Goal: Information Seeking & Learning: Find specific fact

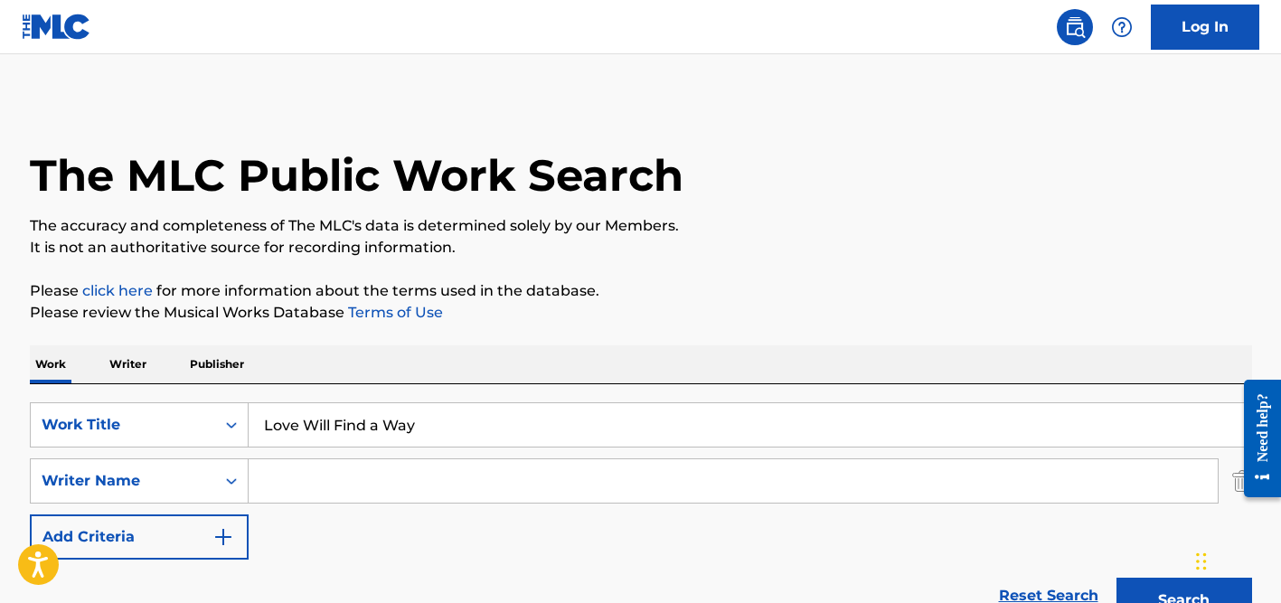
type input "Love Will Find a Way"
click at [424, 468] on input "Search Form" at bounding box center [733, 480] width 969 height 43
type input "[PERSON_NAME]"
click at [1116, 578] on button "Search" at bounding box center [1184, 600] width 136 height 45
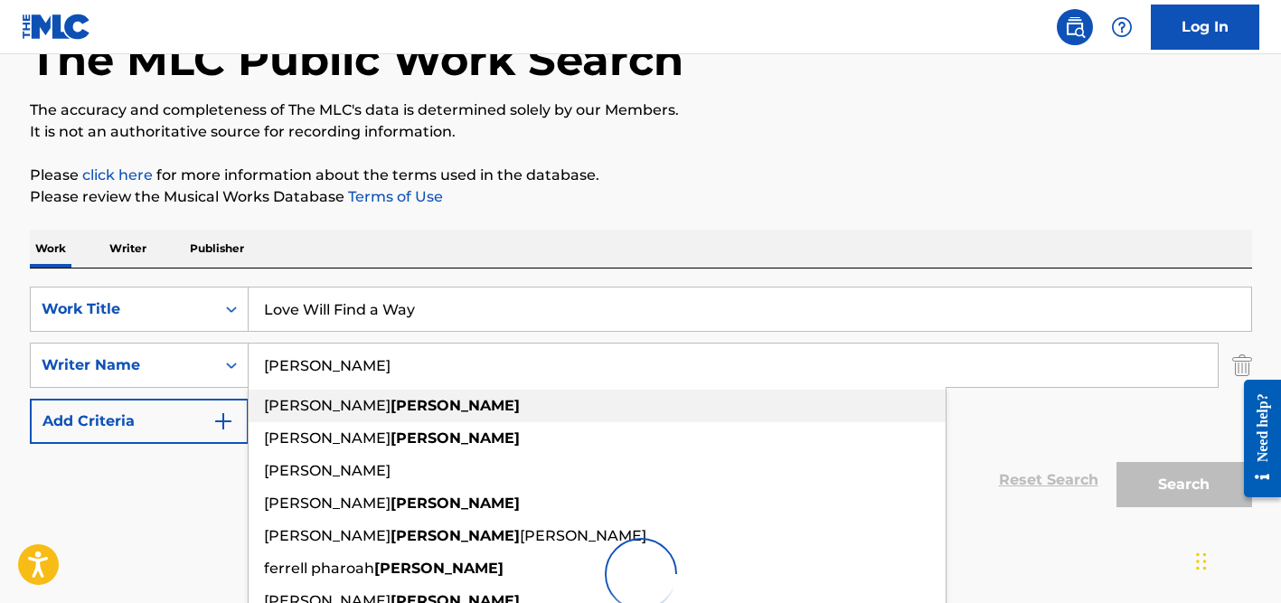
scroll to position [136, 0]
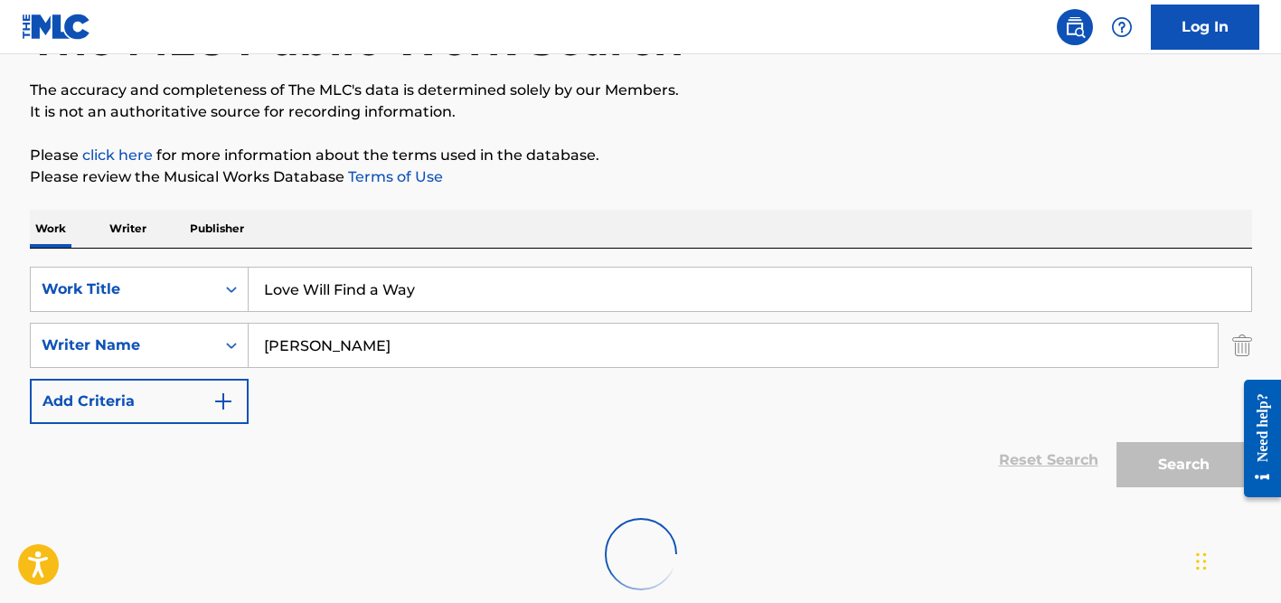
click at [741, 214] on div "Work Writer Publisher" at bounding box center [641, 229] width 1222 height 38
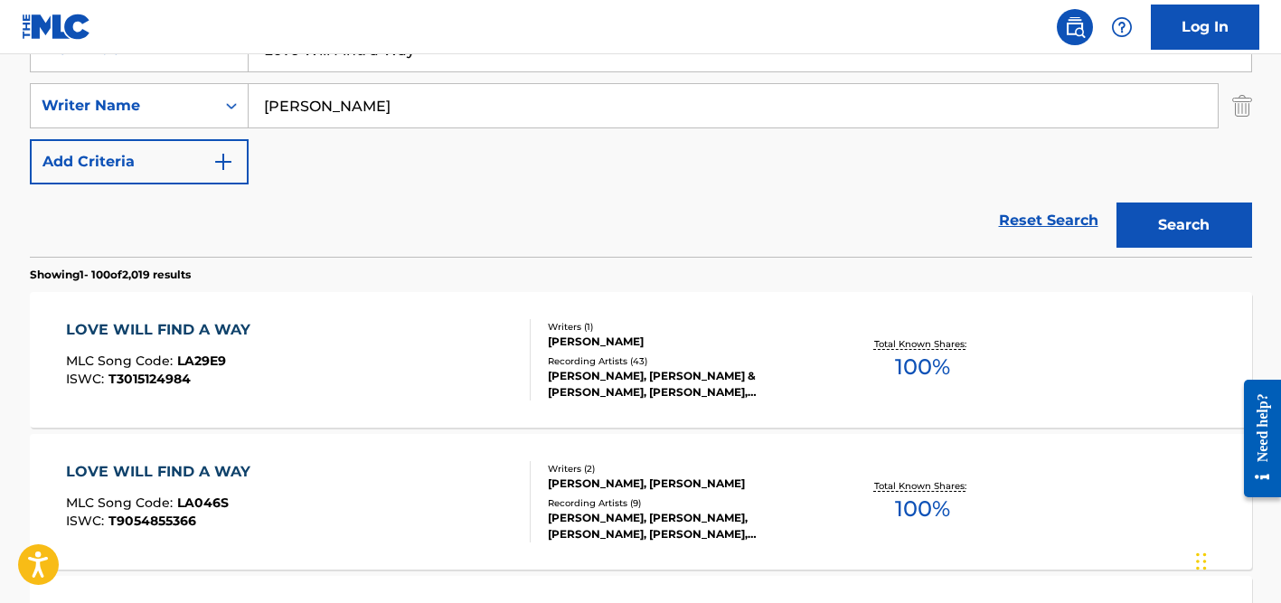
scroll to position [551, 0]
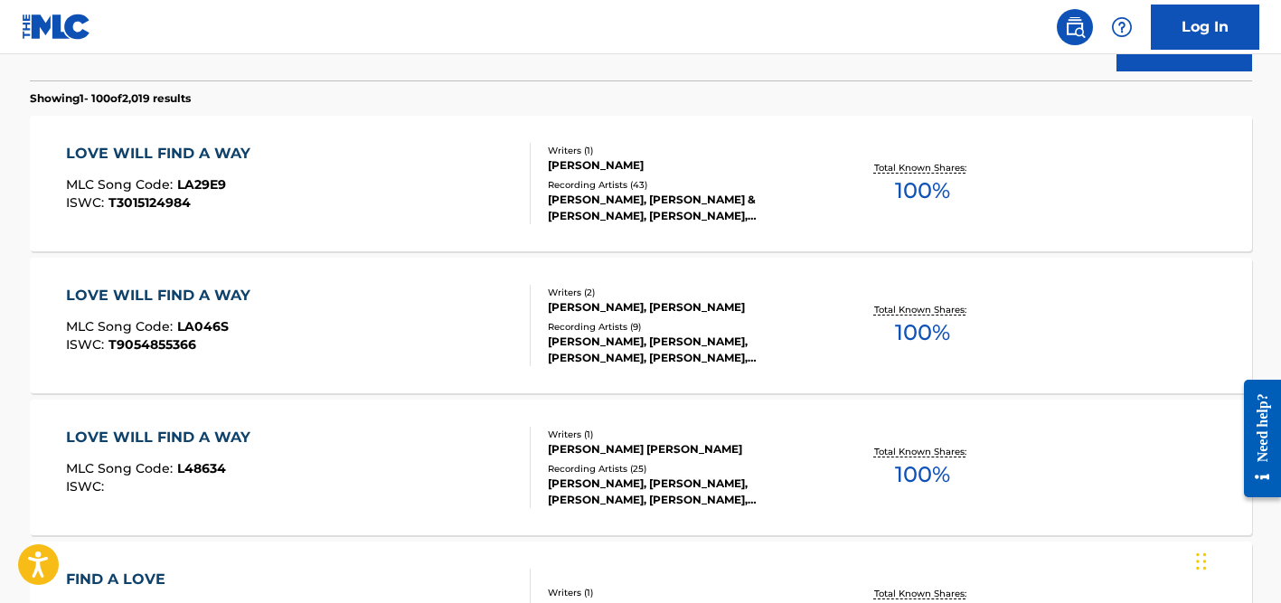
click at [594, 178] on div "Recording Artists ( 43 )" at bounding box center [684, 185] width 273 height 14
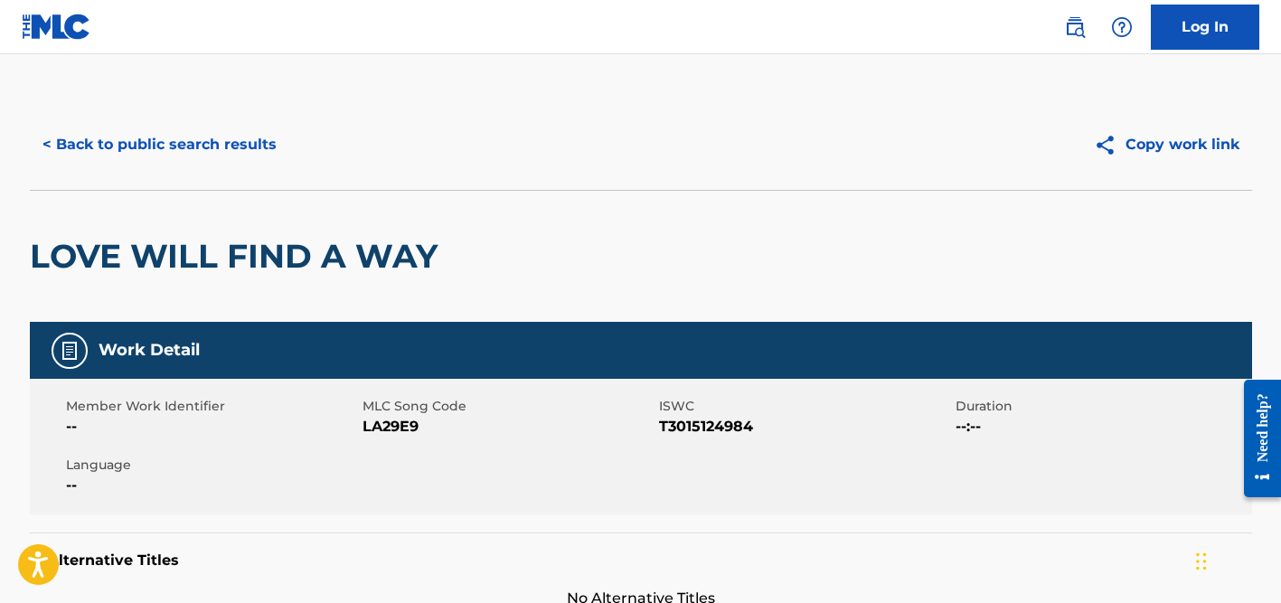
click at [195, 145] on button "< Back to public search results" at bounding box center [159, 144] width 259 height 45
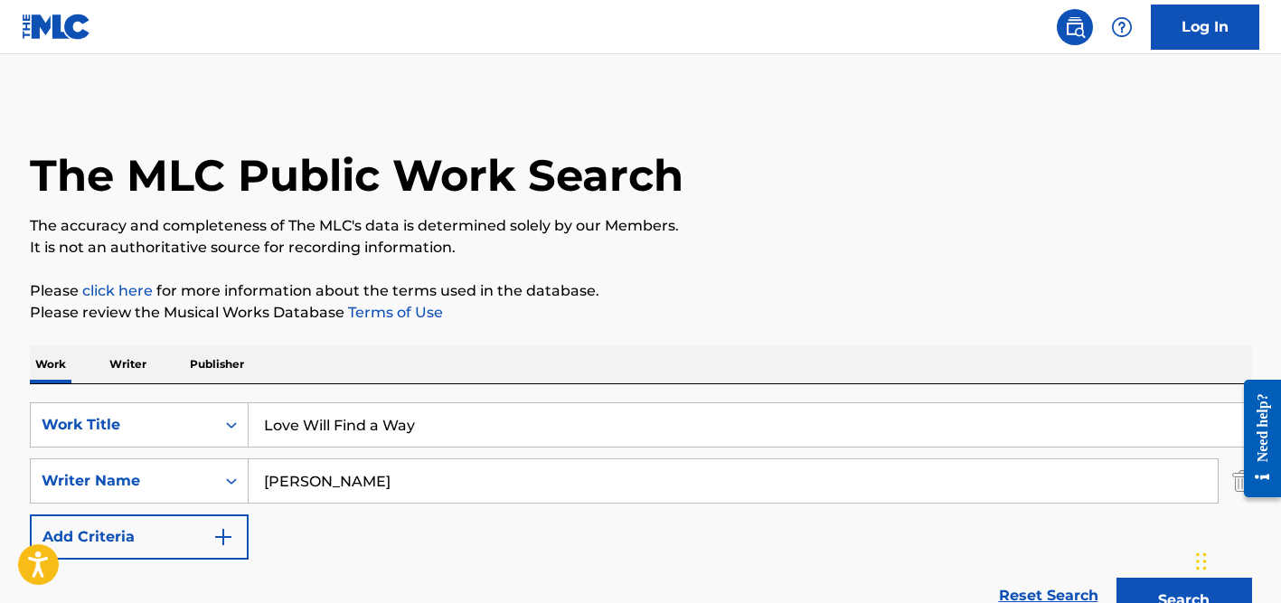
click at [334, 488] on input "[PERSON_NAME]" at bounding box center [733, 480] width 969 height 43
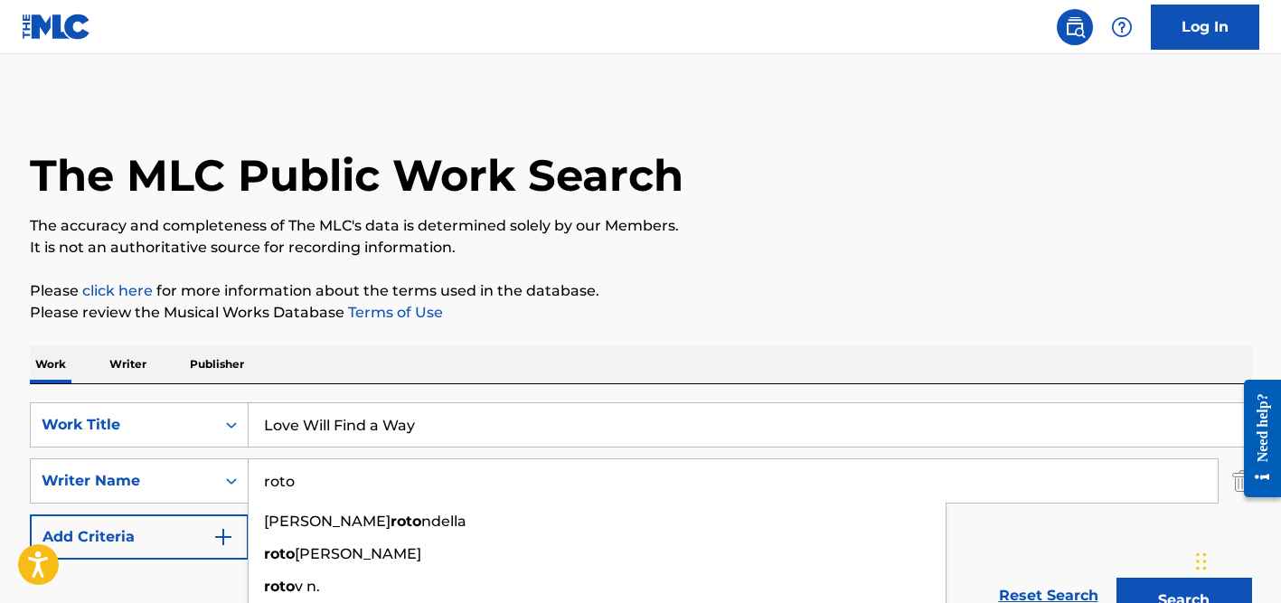
type input "roto"
click at [376, 433] on input "Love Will Find a Way" at bounding box center [750, 424] width 1002 height 43
paste input "O Venezia, Venaga, Venusia"
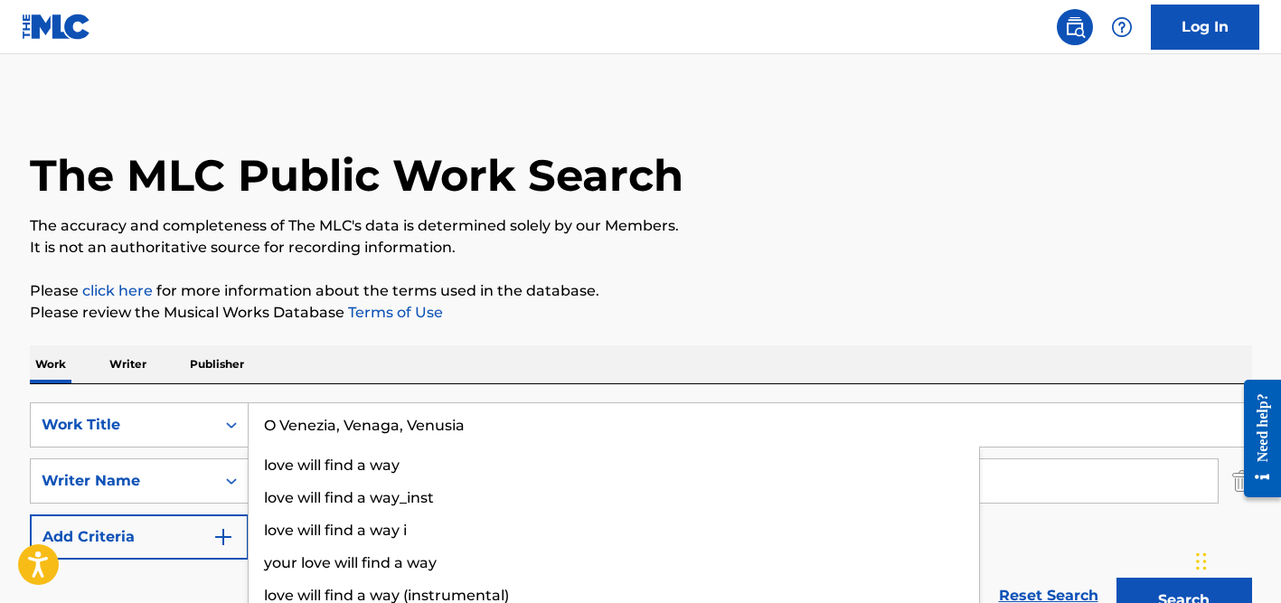
type input "O Venezia, Venaga, Venusia"
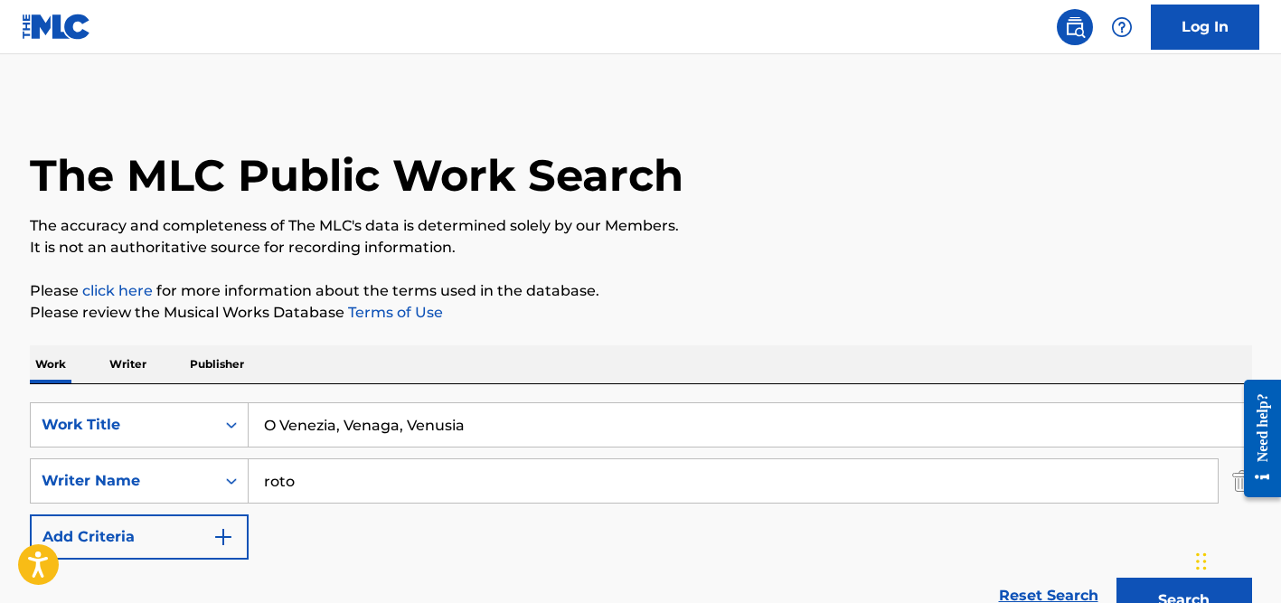
click at [344, 480] on input "roto" at bounding box center [733, 480] width 969 height 43
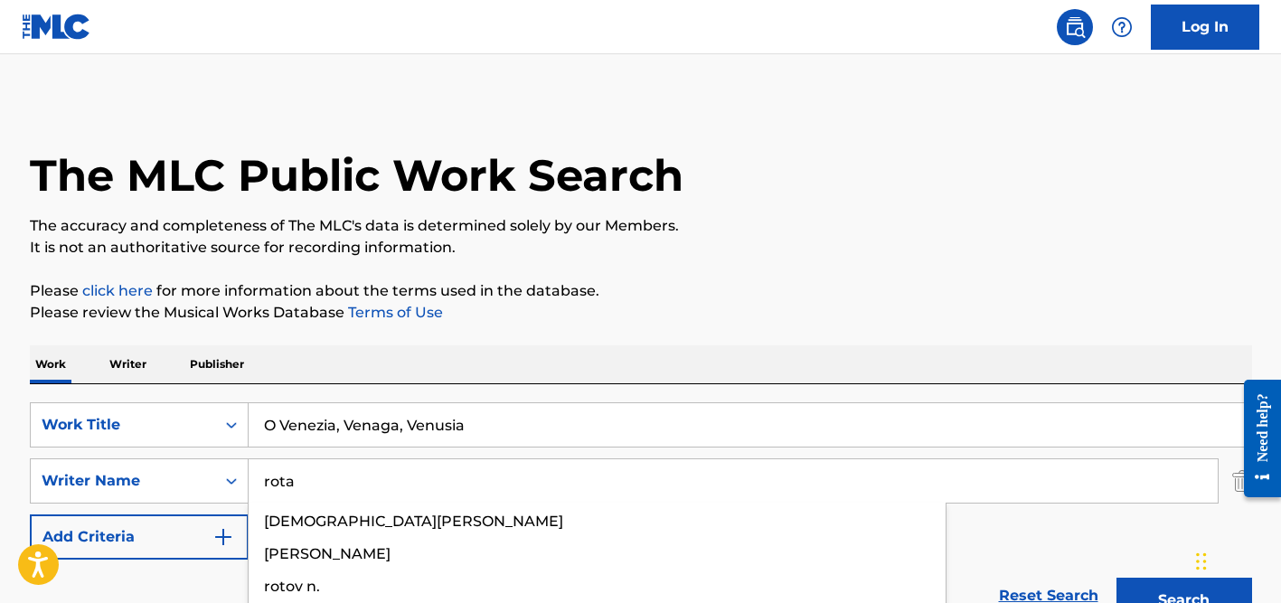
type input "rota"
click at [526, 418] on input "O Venezia, Venaga, Venusia" at bounding box center [750, 424] width 1002 height 43
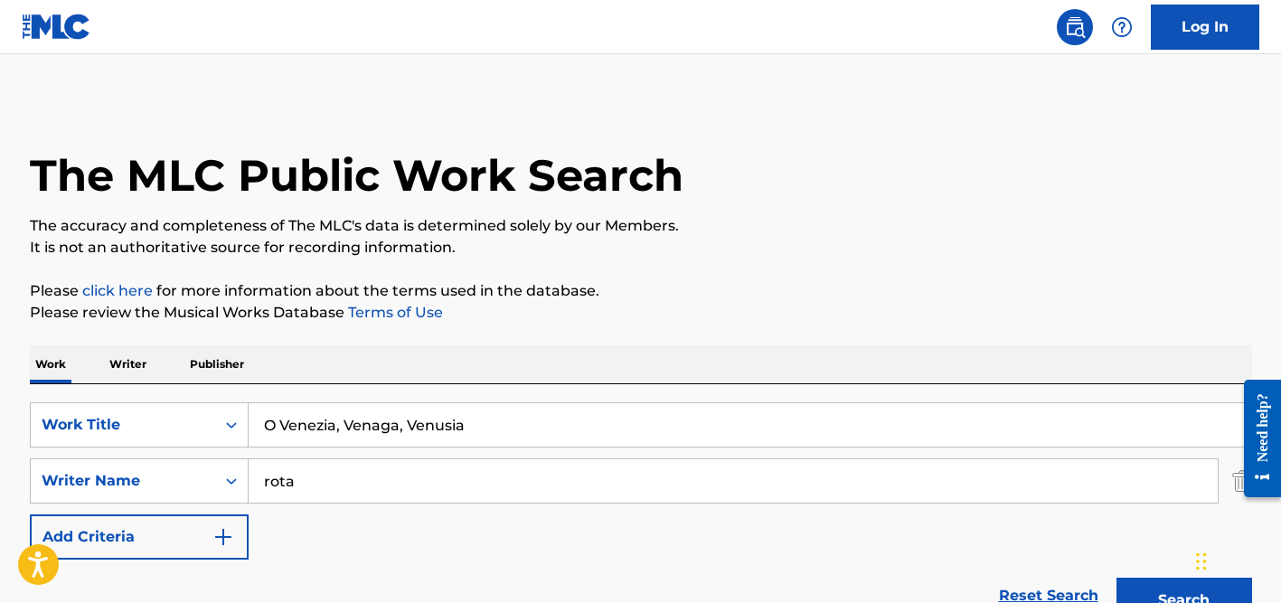
click at [1116, 578] on button "Search" at bounding box center [1184, 600] width 136 height 45
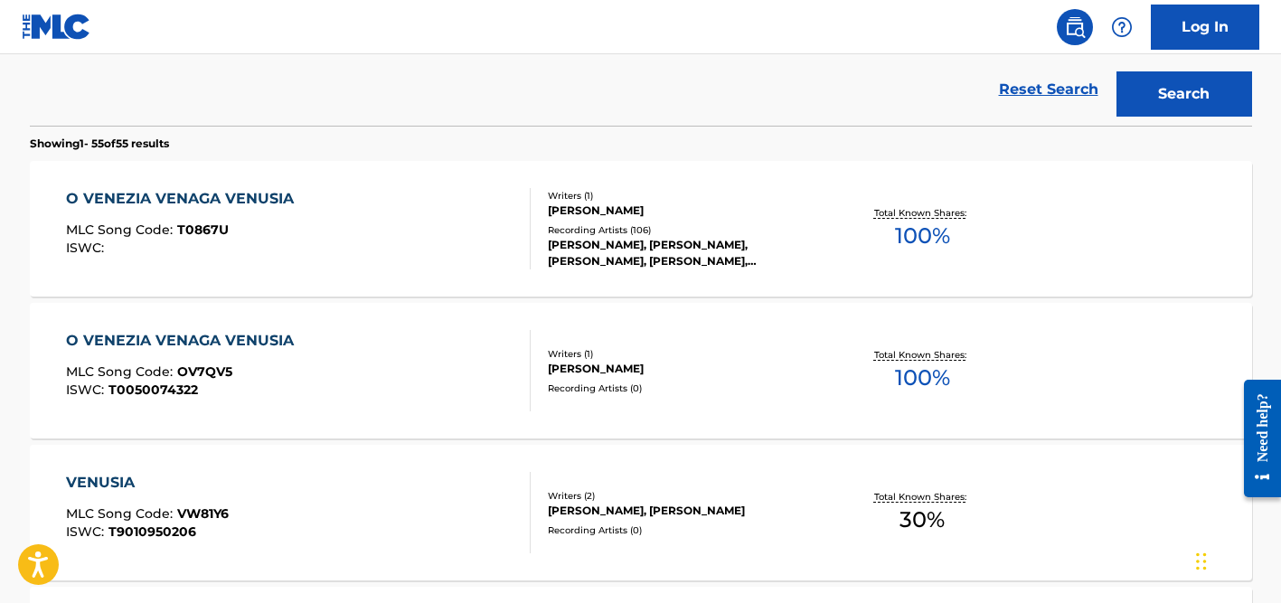
scroll to position [513, 0]
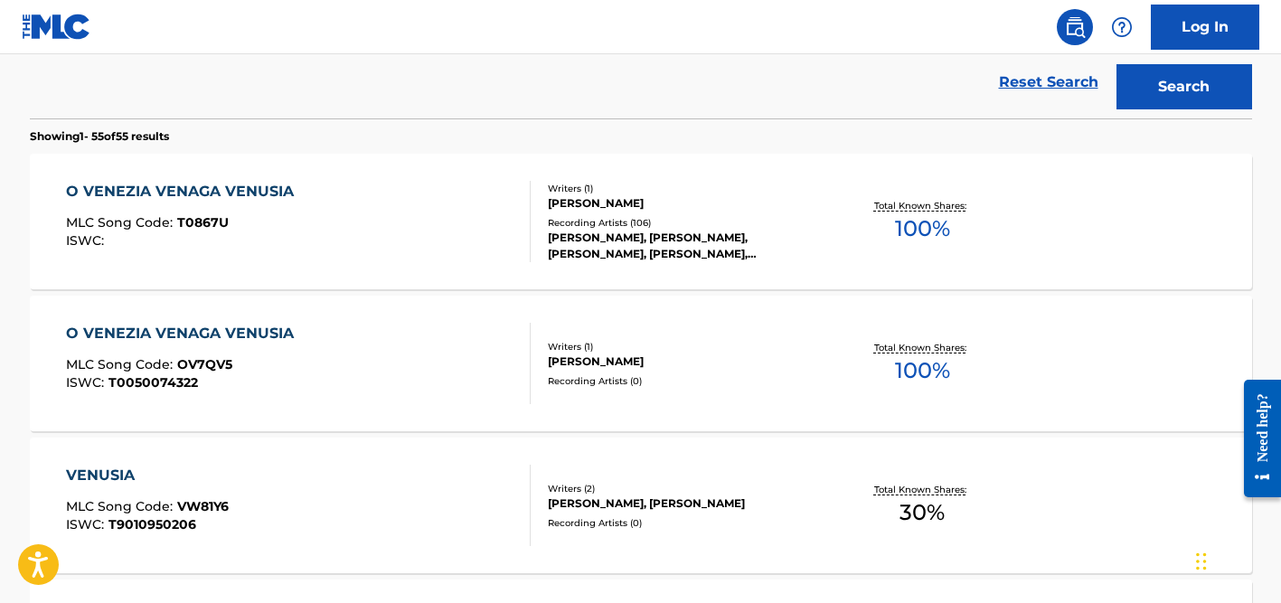
click at [620, 240] on div "[PERSON_NAME], [PERSON_NAME], [PERSON_NAME], [PERSON_NAME], [PERSON_NAME]" at bounding box center [684, 246] width 273 height 33
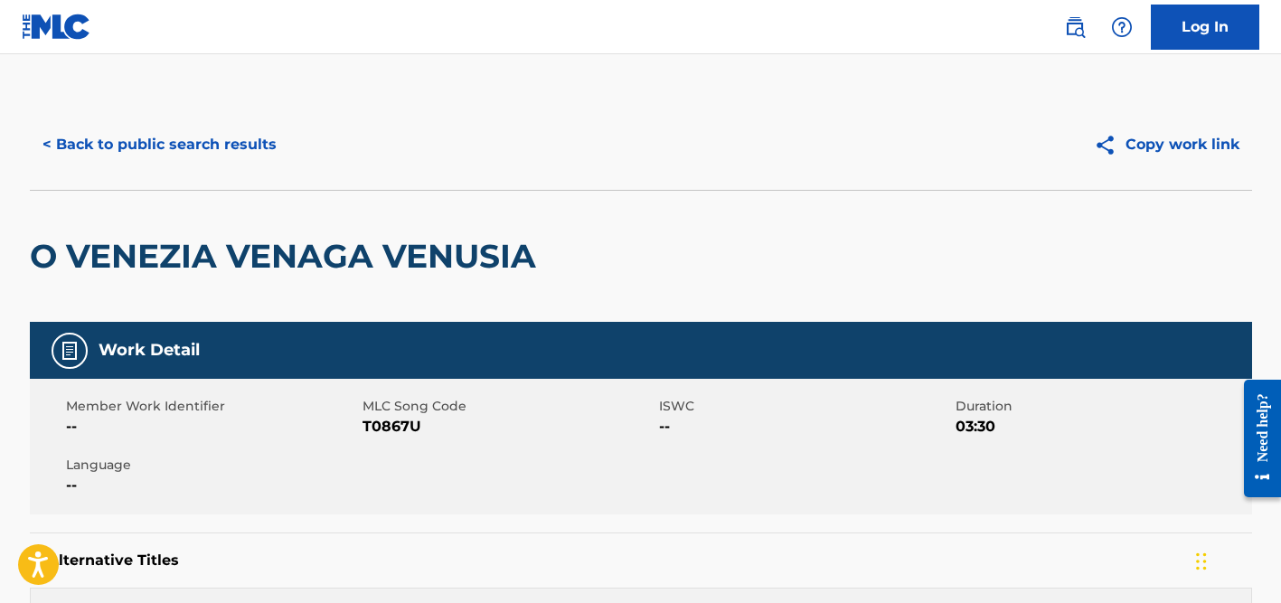
click at [254, 141] on button "< Back to public search results" at bounding box center [159, 144] width 259 height 45
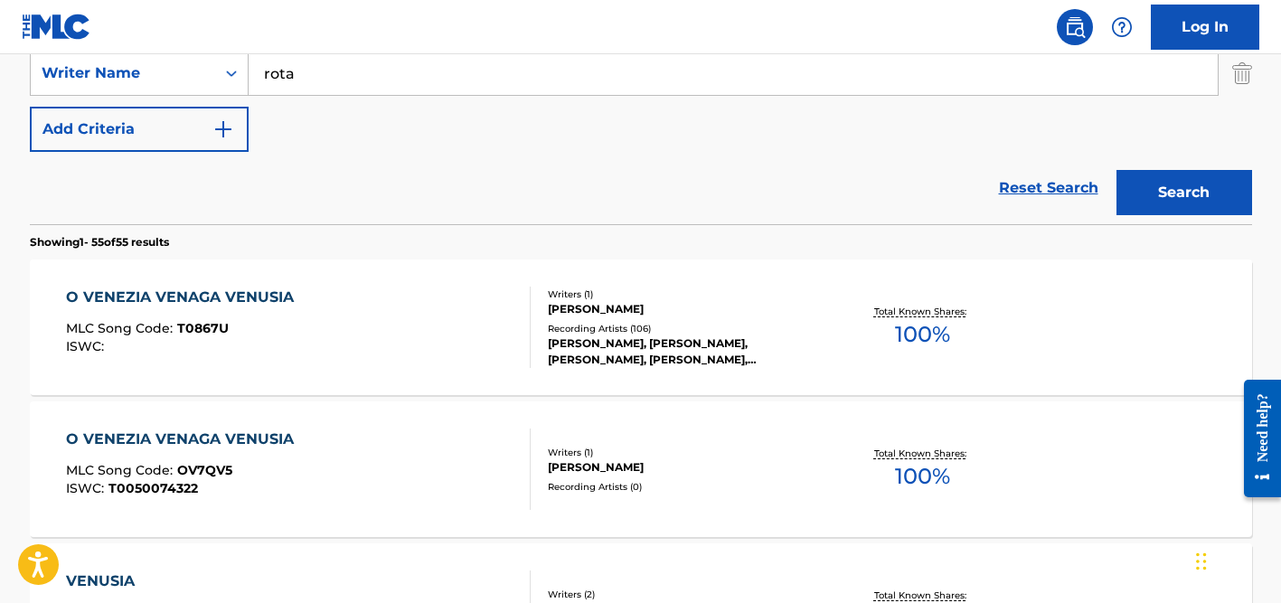
scroll to position [225, 0]
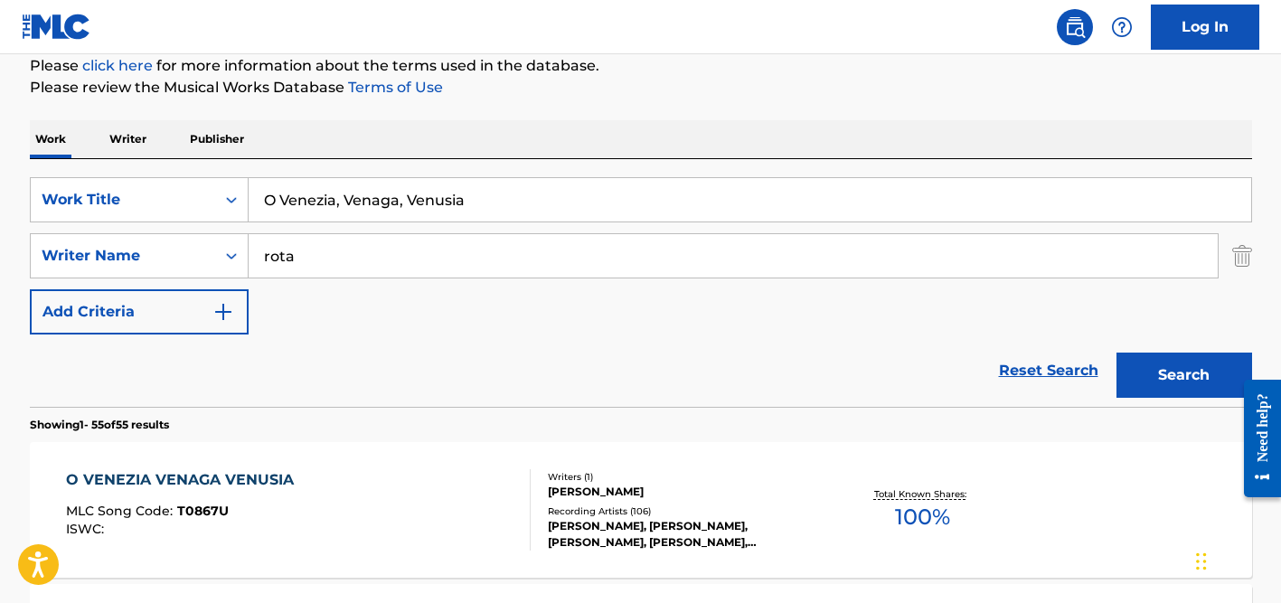
click at [299, 255] on input "rota" at bounding box center [733, 255] width 969 height 43
type input "taran"
click at [318, 206] on input "O Venezia, Venaga, Venusia" at bounding box center [750, 199] width 1002 height 43
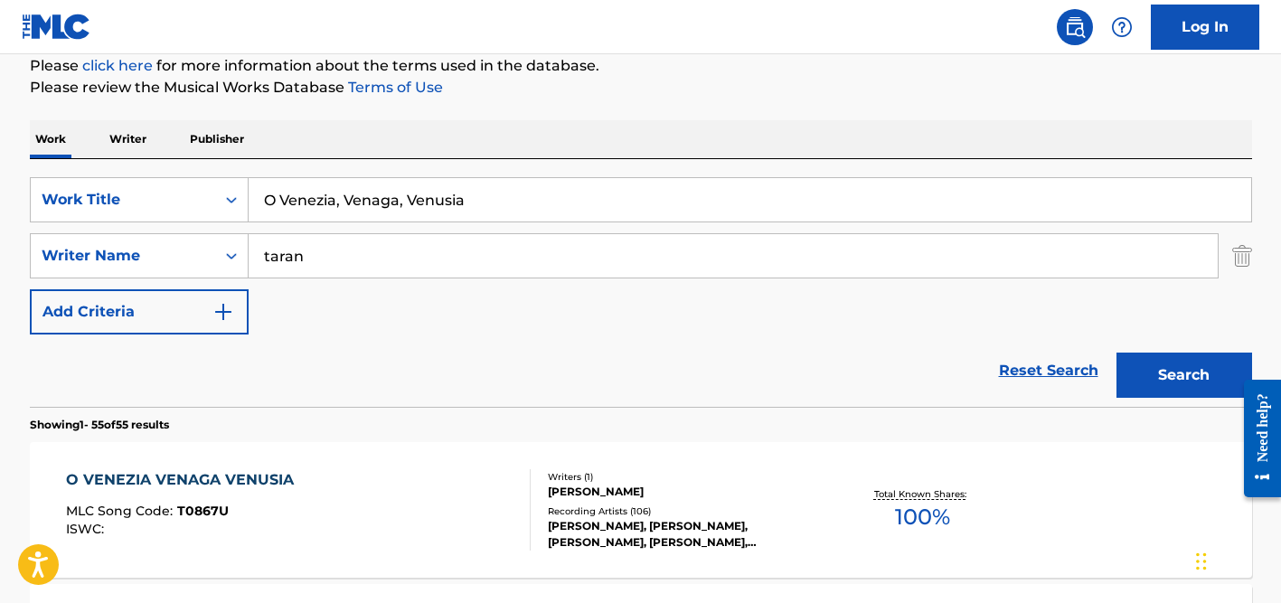
click at [318, 206] on input "O Venezia, Venaga, Venusia" at bounding box center [750, 199] width 1002 height 43
paste input "Don’t Judge"
click at [446, 179] on input "Don’t Judge" at bounding box center [750, 199] width 1002 height 43
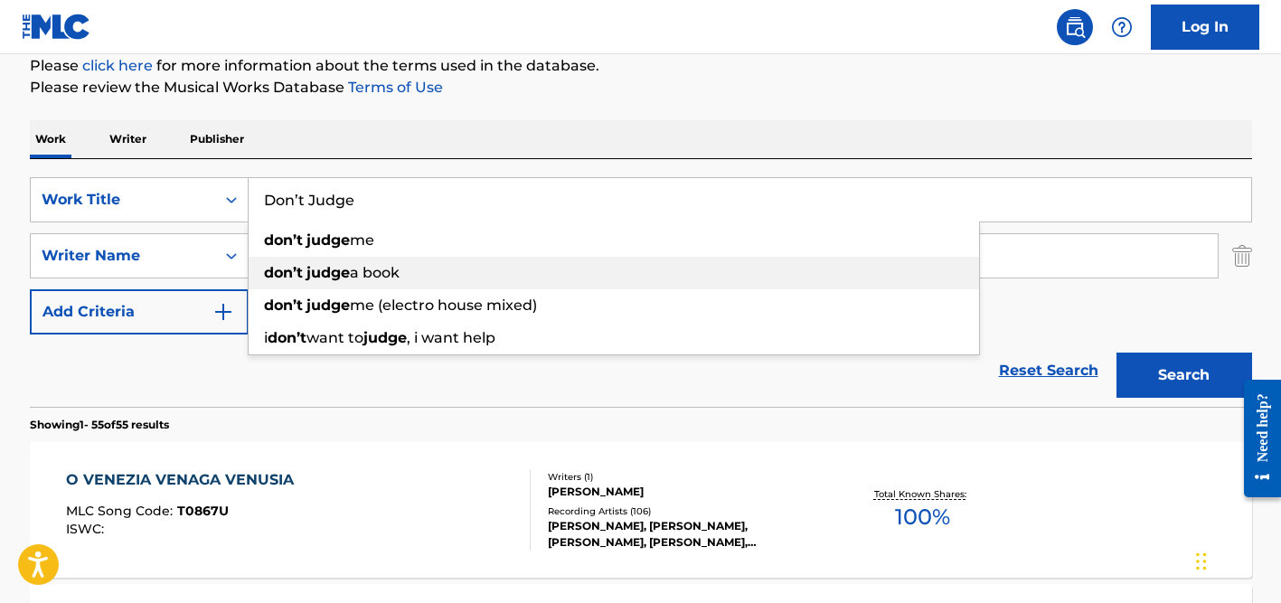
click at [354, 257] on div "don’t judge a book" at bounding box center [614, 273] width 730 height 33
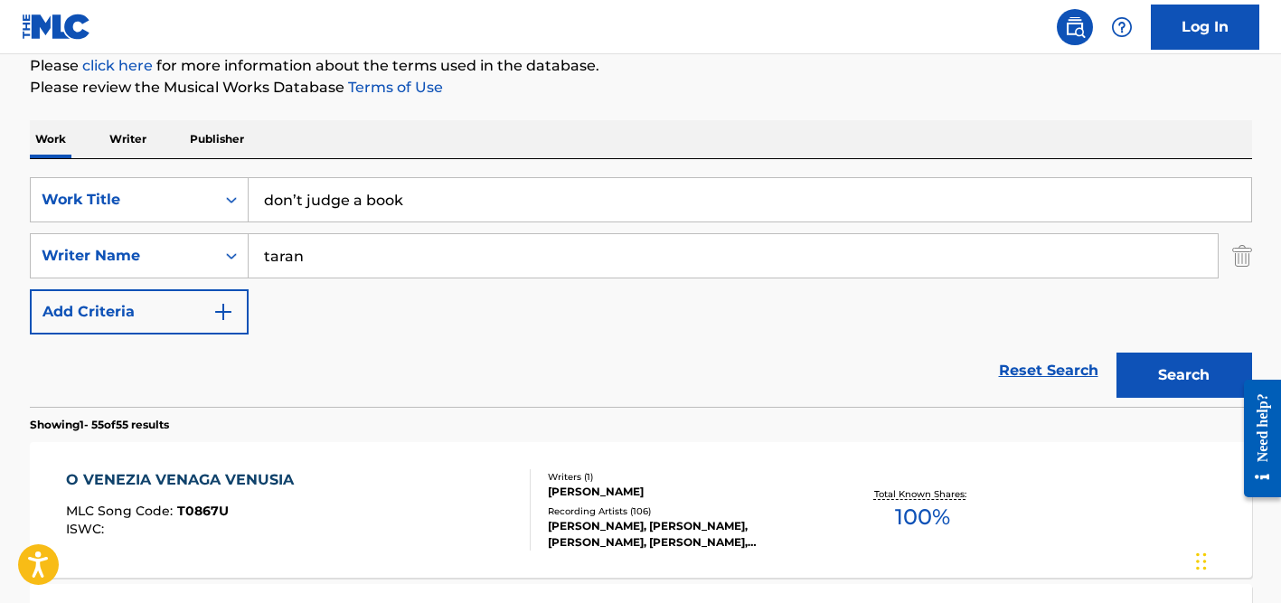
click at [362, 202] on input "don’t judge a book" at bounding box center [750, 199] width 1002 height 43
paste input "Don’t Judge"
click at [445, 166] on div "SearchWithCriteriad524b7eb-cd1e-4c38-b90d-7f1de2924d6c Work Title Don’t Judge S…" at bounding box center [641, 283] width 1222 height 248
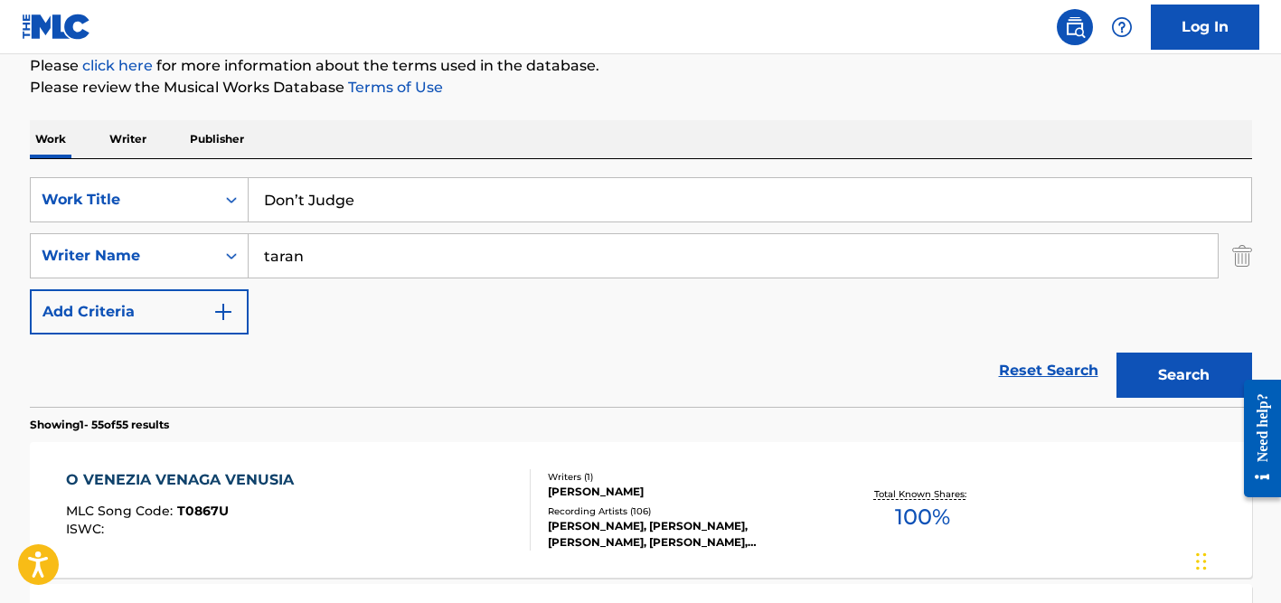
click at [421, 254] on input "taran" at bounding box center [733, 255] width 969 height 43
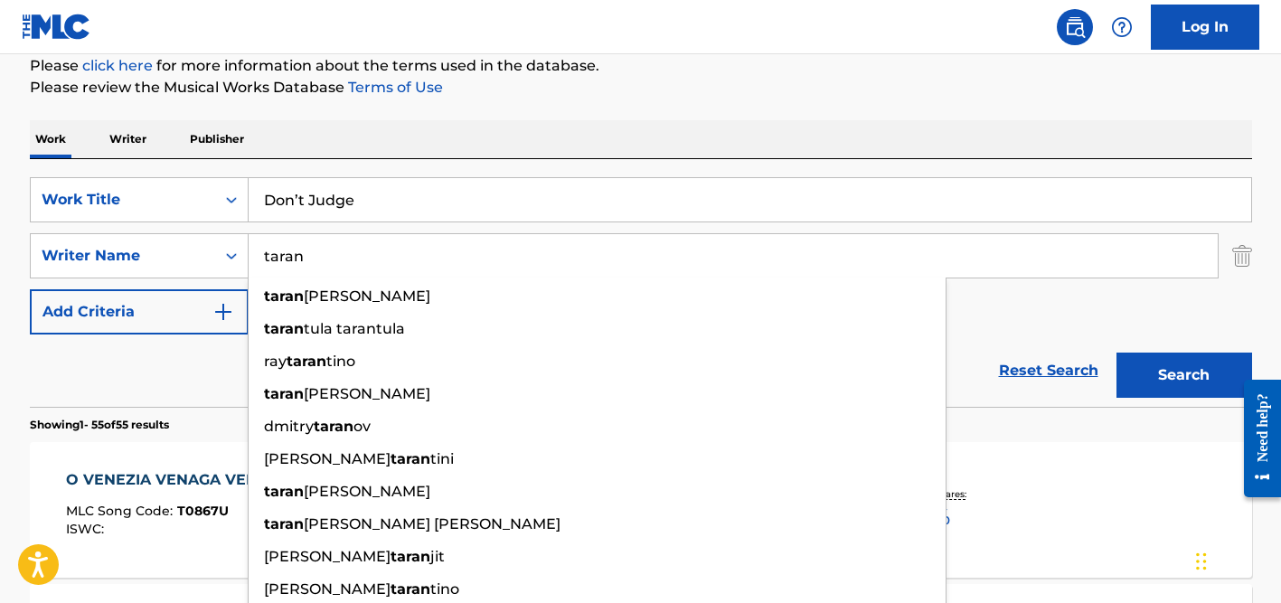
click at [1116, 352] on button "Search" at bounding box center [1184, 374] width 136 height 45
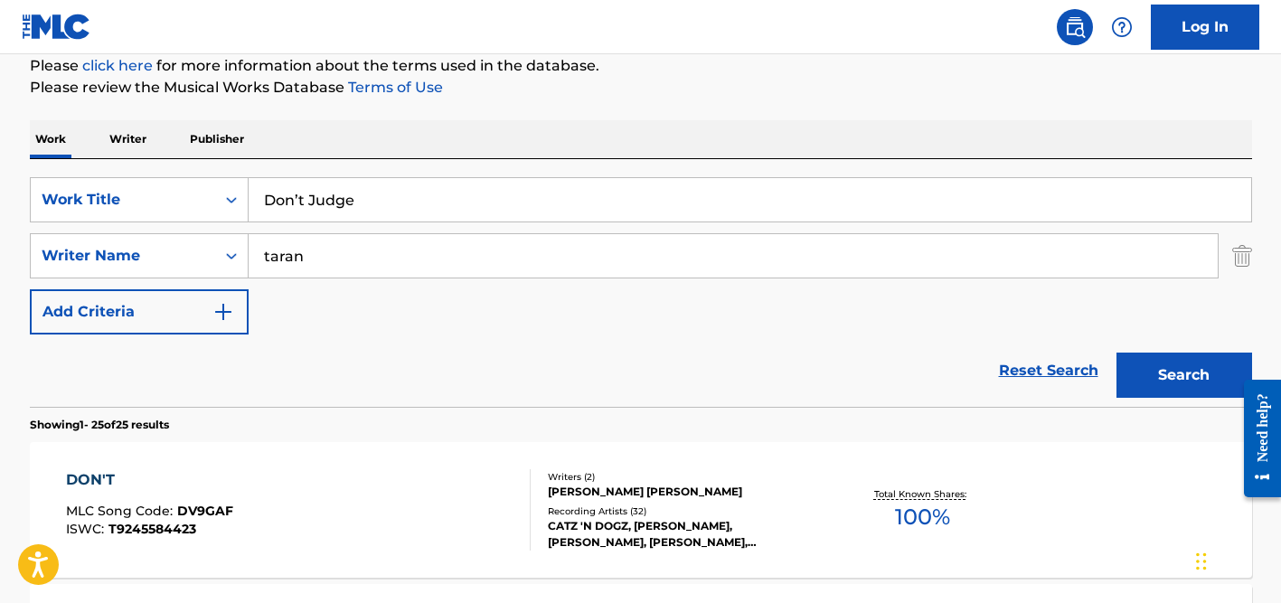
click at [399, 200] on input "Don’t Judge" at bounding box center [750, 199] width 1002 height 43
paste input "Usadherera Ngoma"
type input "Usadherera Ngoma"
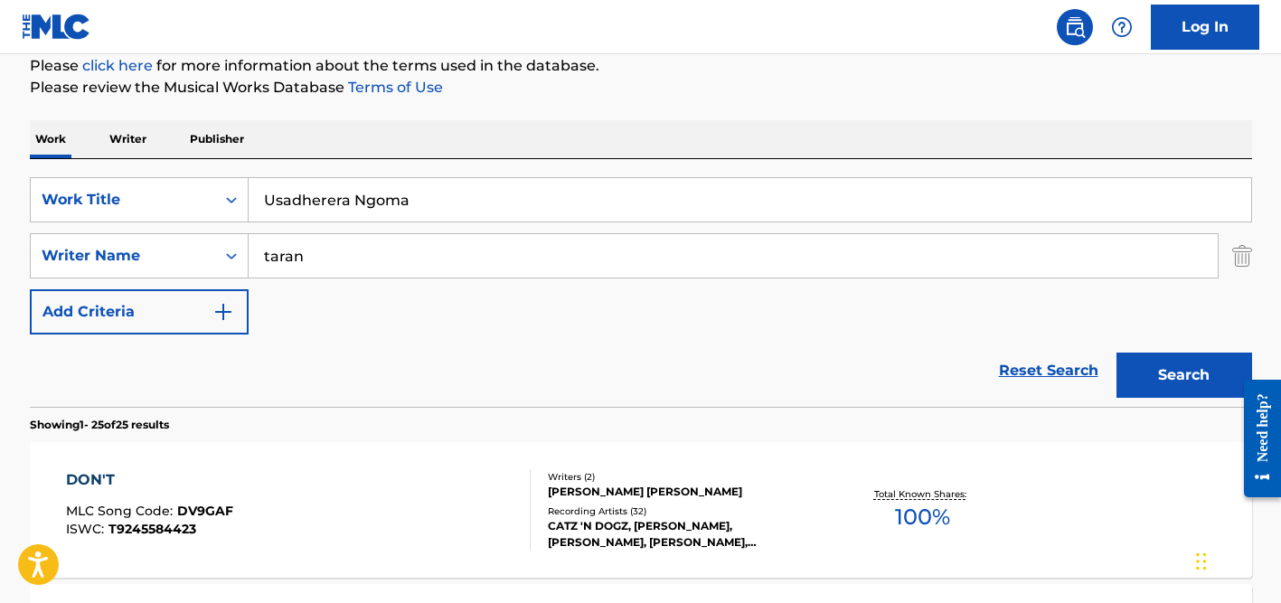
click at [493, 146] on div "Work Writer Publisher" at bounding box center [641, 139] width 1222 height 38
click at [391, 255] on input "taran" at bounding box center [733, 255] width 969 height 43
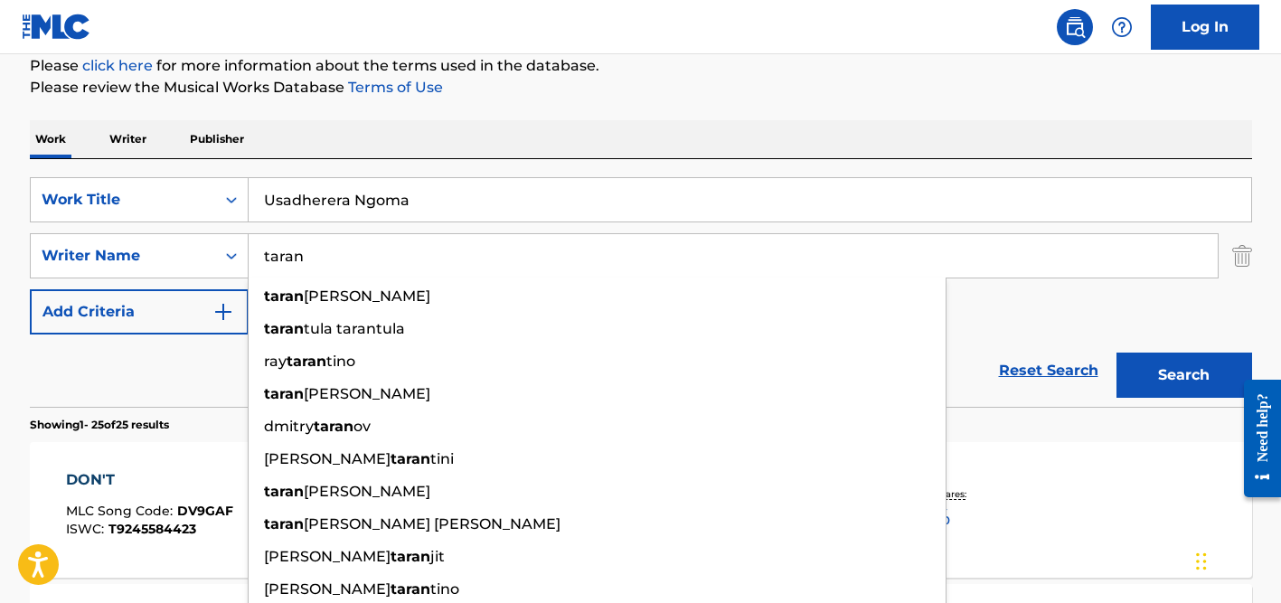
click at [391, 255] on input "taran" at bounding box center [733, 255] width 969 height 43
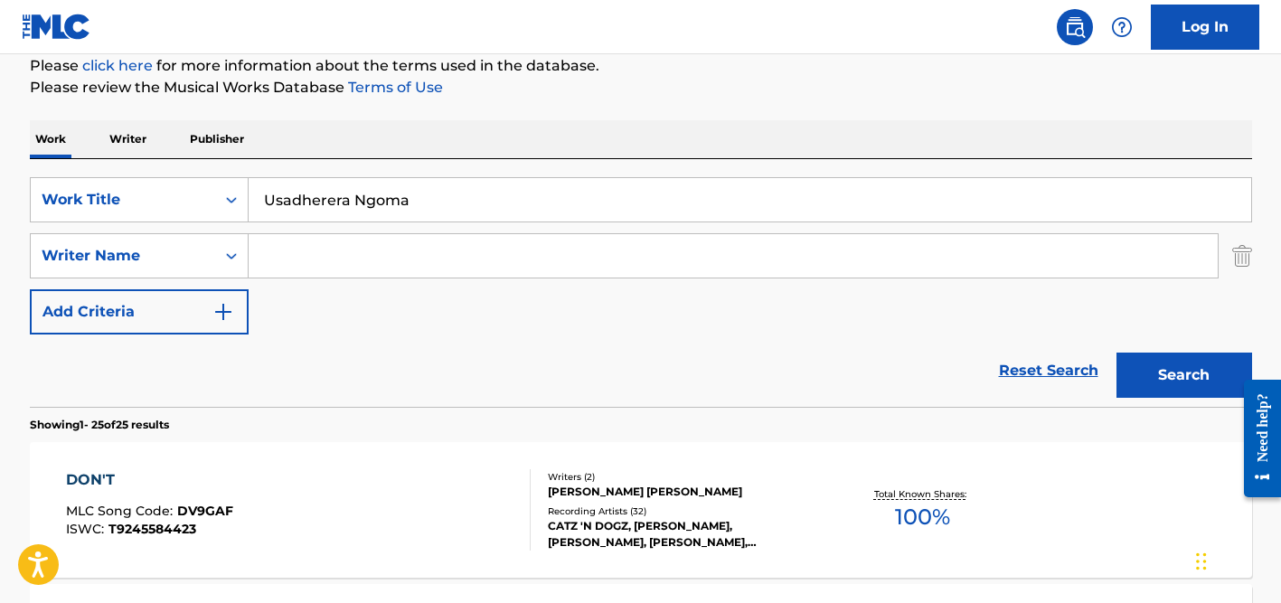
click at [1116, 352] on button "Search" at bounding box center [1184, 374] width 136 height 45
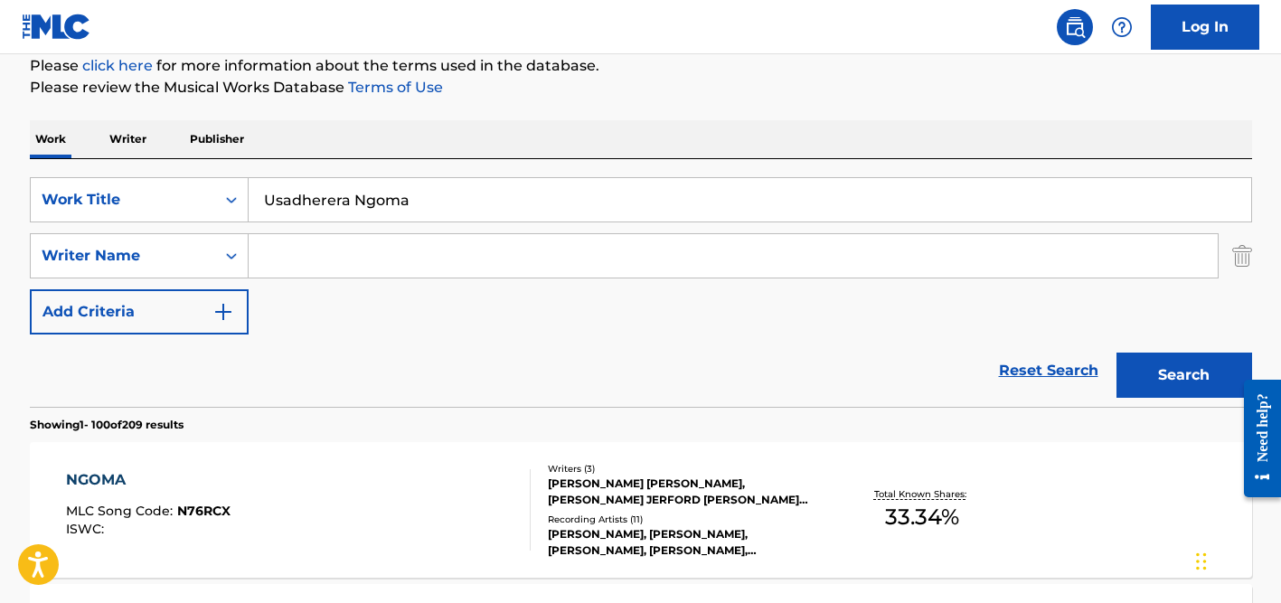
click at [440, 195] on input "Usadherera Ngoma" at bounding box center [750, 199] width 1002 height 43
paste input "Humming for Myself"
click at [1116, 352] on button "Search" at bounding box center [1184, 374] width 136 height 45
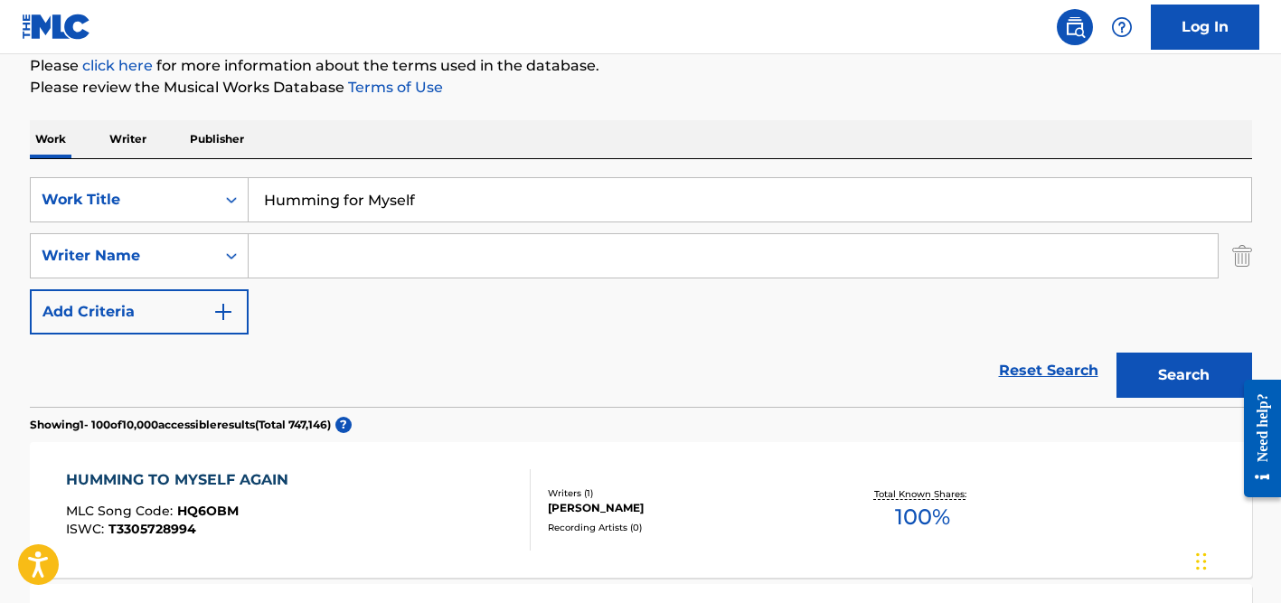
click at [325, 205] on input "Humming for Myself" at bounding box center [750, 199] width 1002 height 43
paste input "igher Love"
type input "Higher Love"
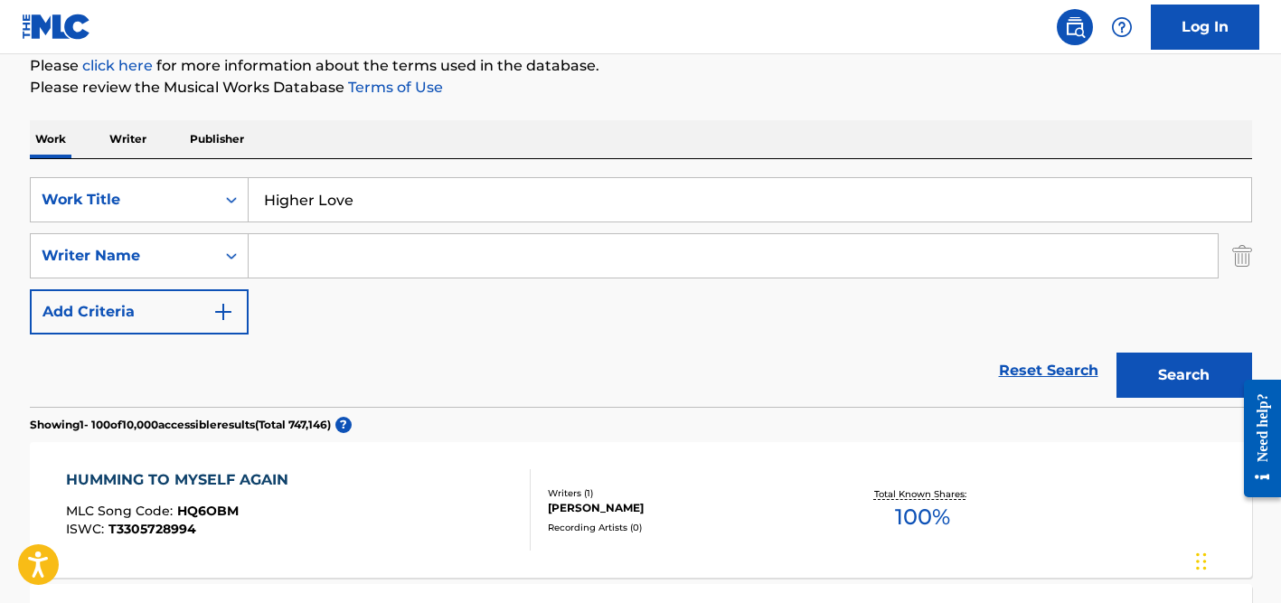
click at [469, 164] on div "SearchWithCriteriad524b7eb-cd1e-4c38-b90d-7f1de2924d6c Work Title Higher Love S…" at bounding box center [641, 283] width 1222 height 248
click at [382, 258] on input "Search Form" at bounding box center [733, 255] width 969 height 43
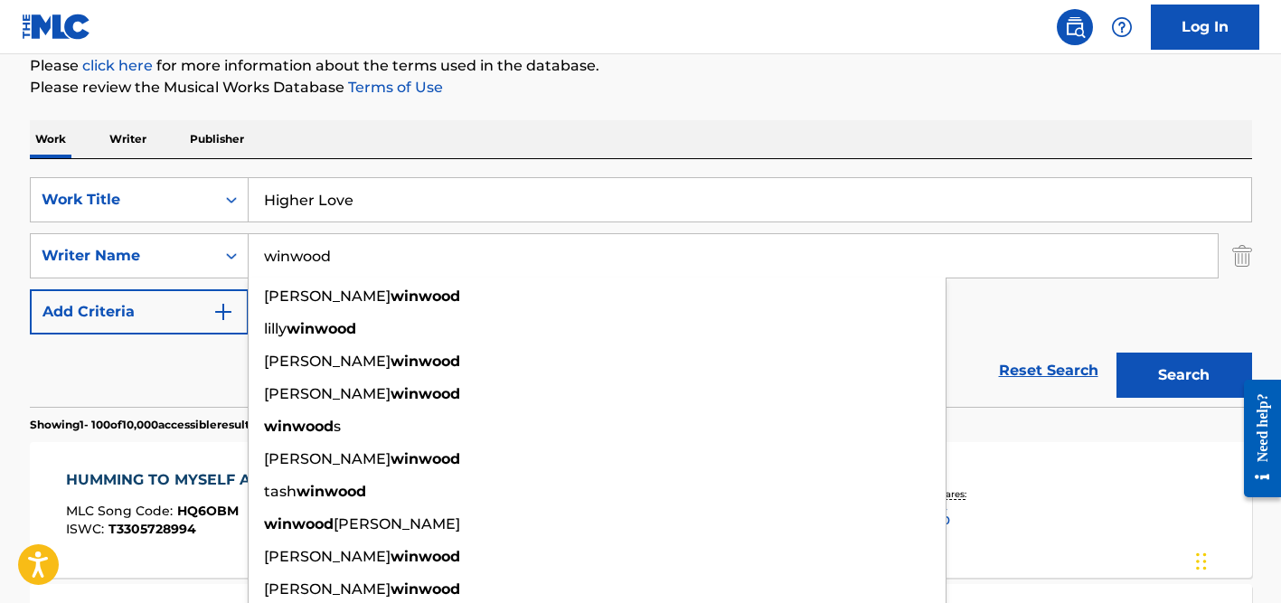
type input "winwood"
click at [1116, 352] on button "Search" at bounding box center [1184, 374] width 136 height 45
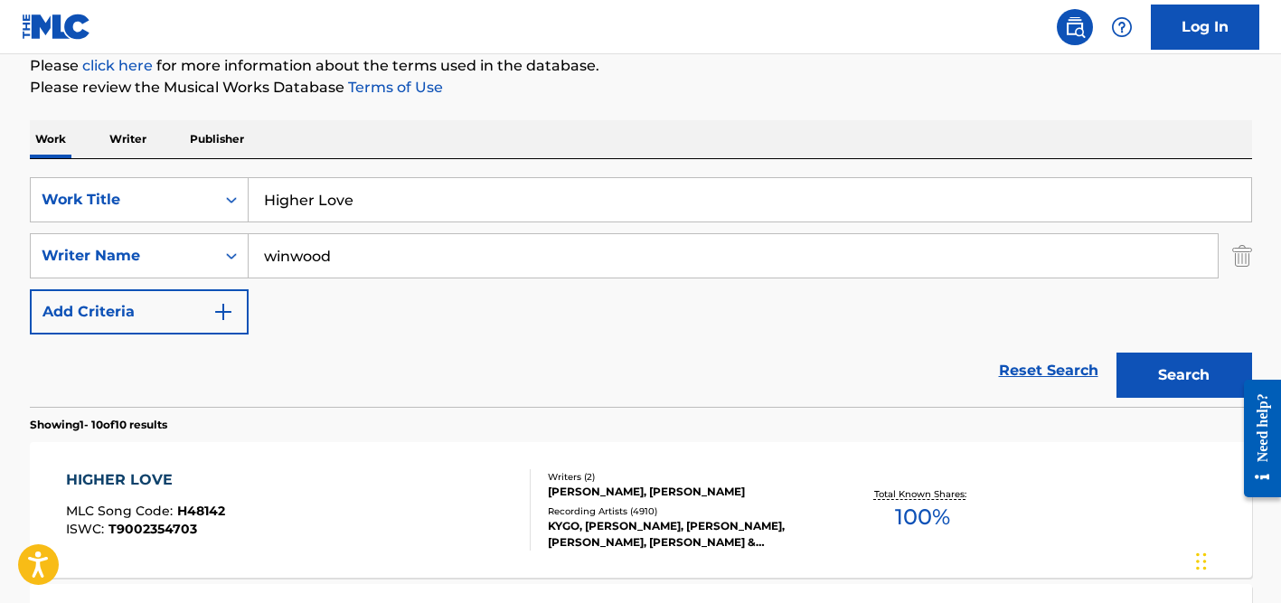
click at [137, 363] on div "Reset Search Search" at bounding box center [641, 370] width 1222 height 72
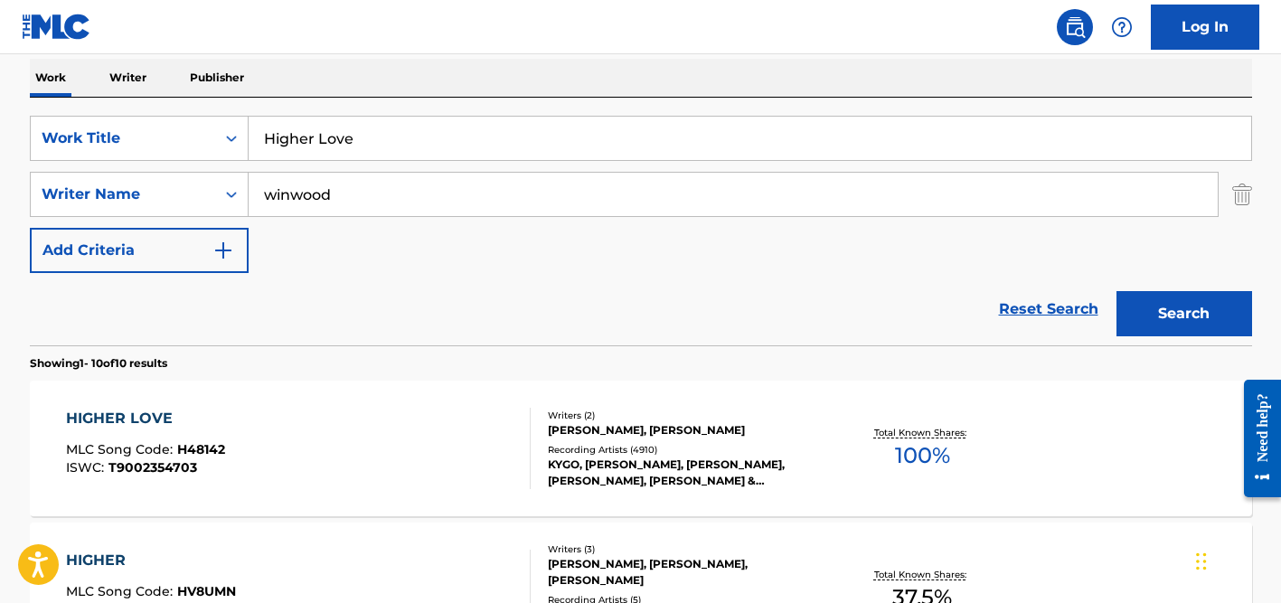
scroll to position [309, 0]
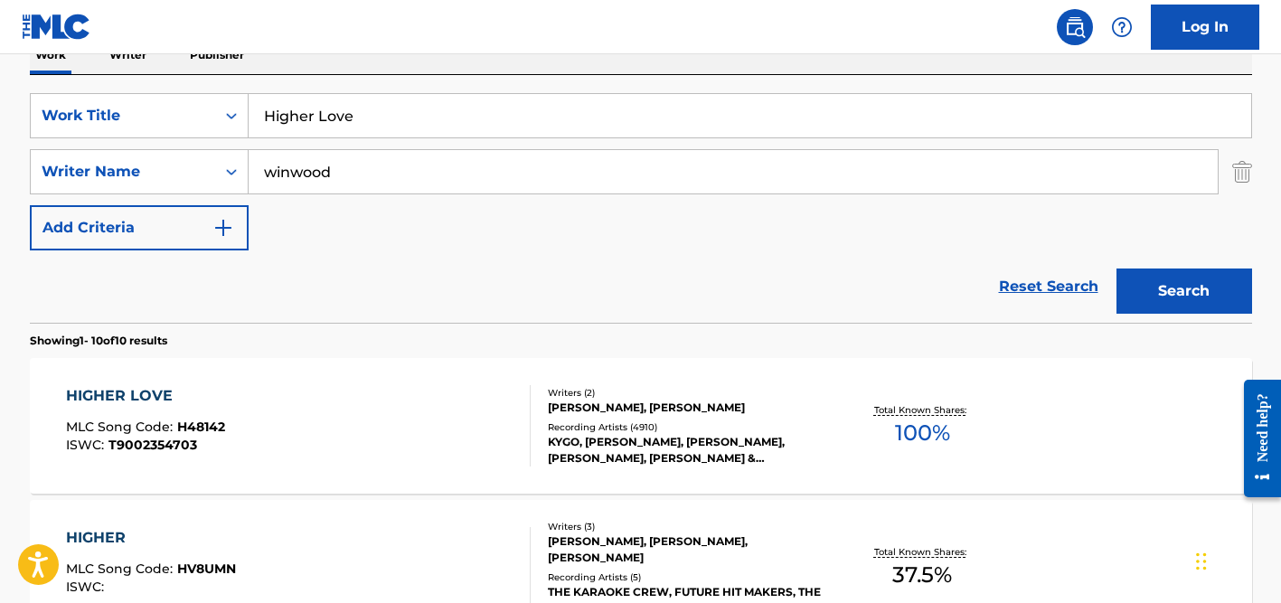
click at [600, 431] on div "Recording Artists ( 4910 )" at bounding box center [684, 427] width 273 height 14
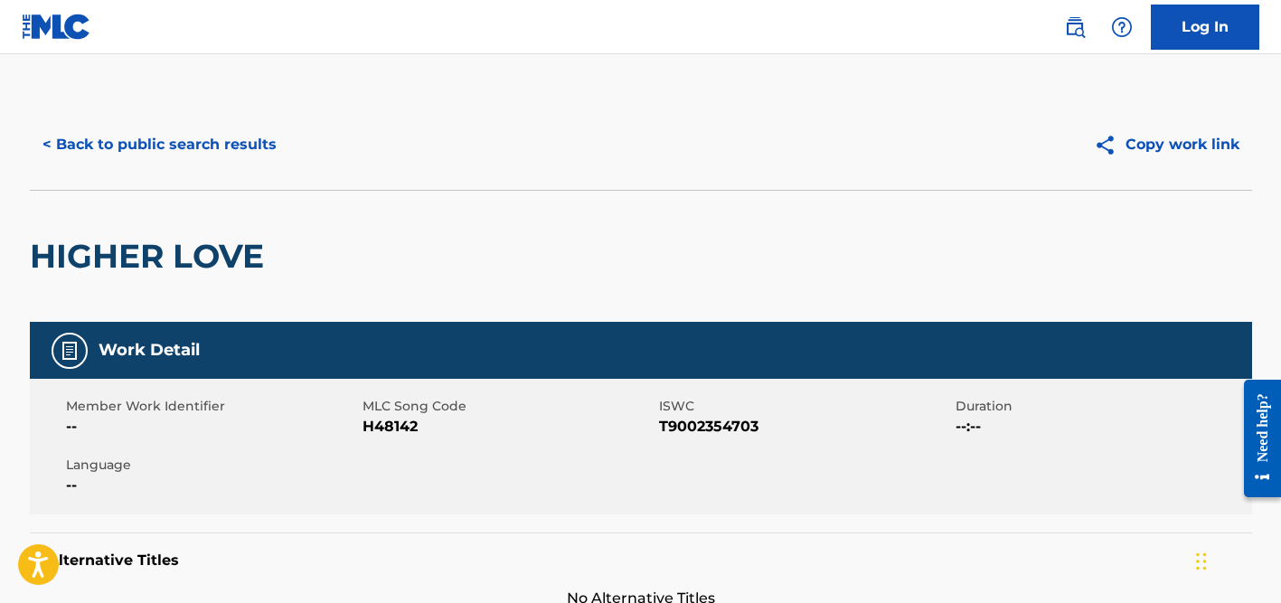
click at [204, 136] on button "< Back to public search results" at bounding box center [159, 144] width 259 height 45
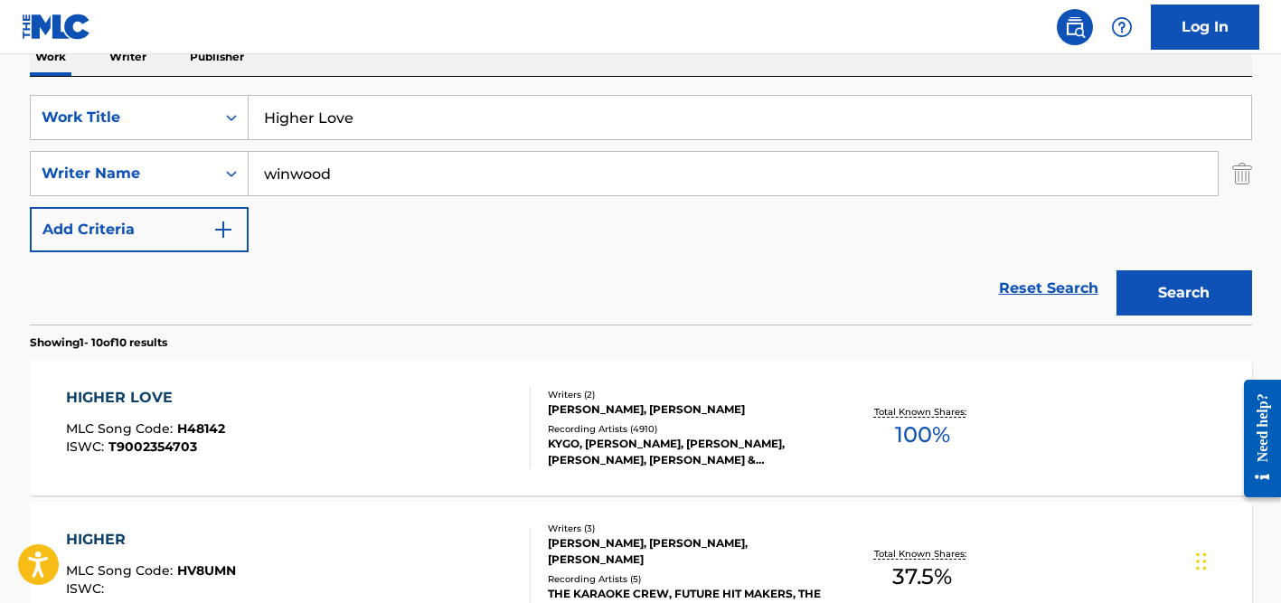
scroll to position [303, 0]
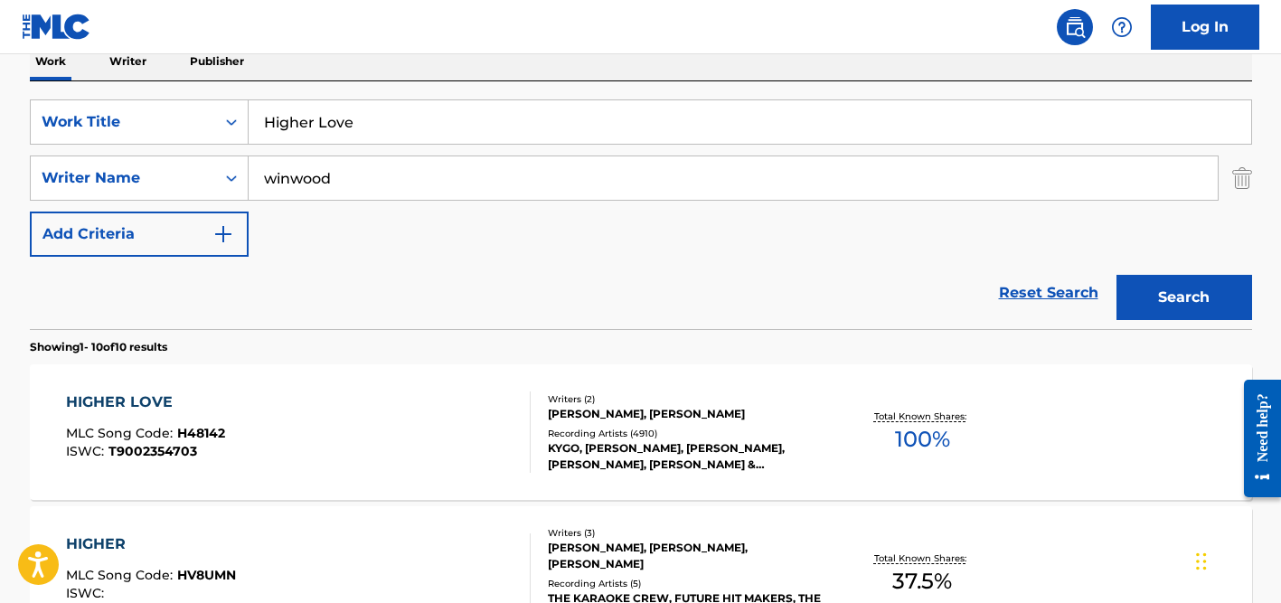
click at [288, 130] on input "Higher Love" at bounding box center [750, 121] width 1002 height 43
paste input "Prawdziwa miłość"
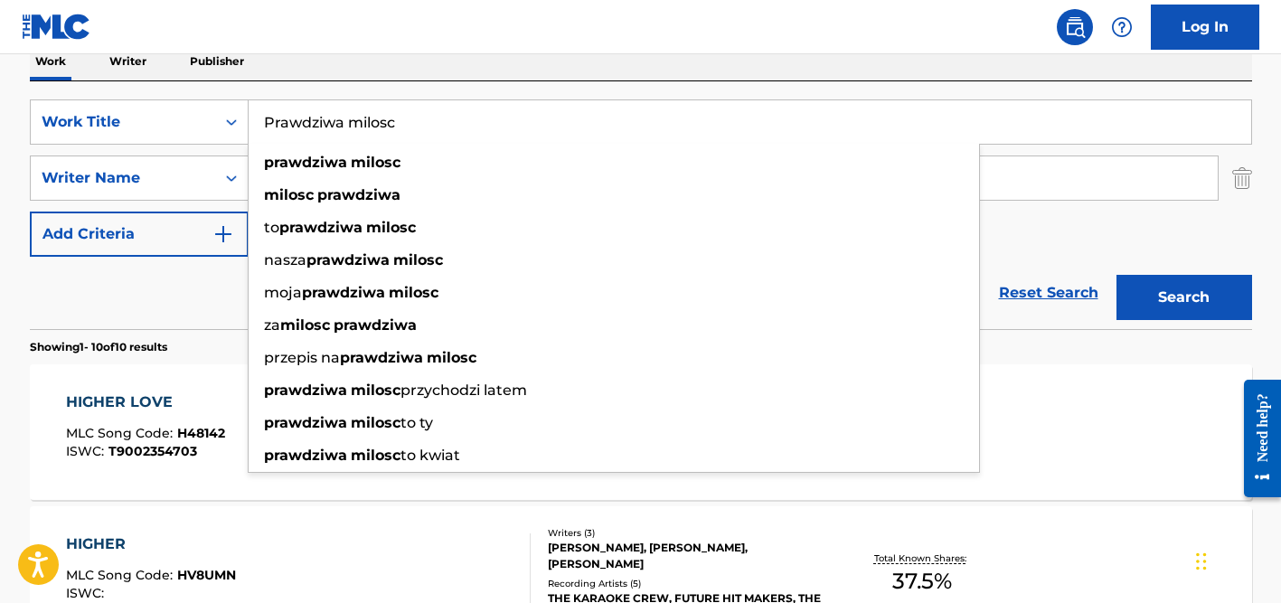
type input "Prawdziwa milosc"
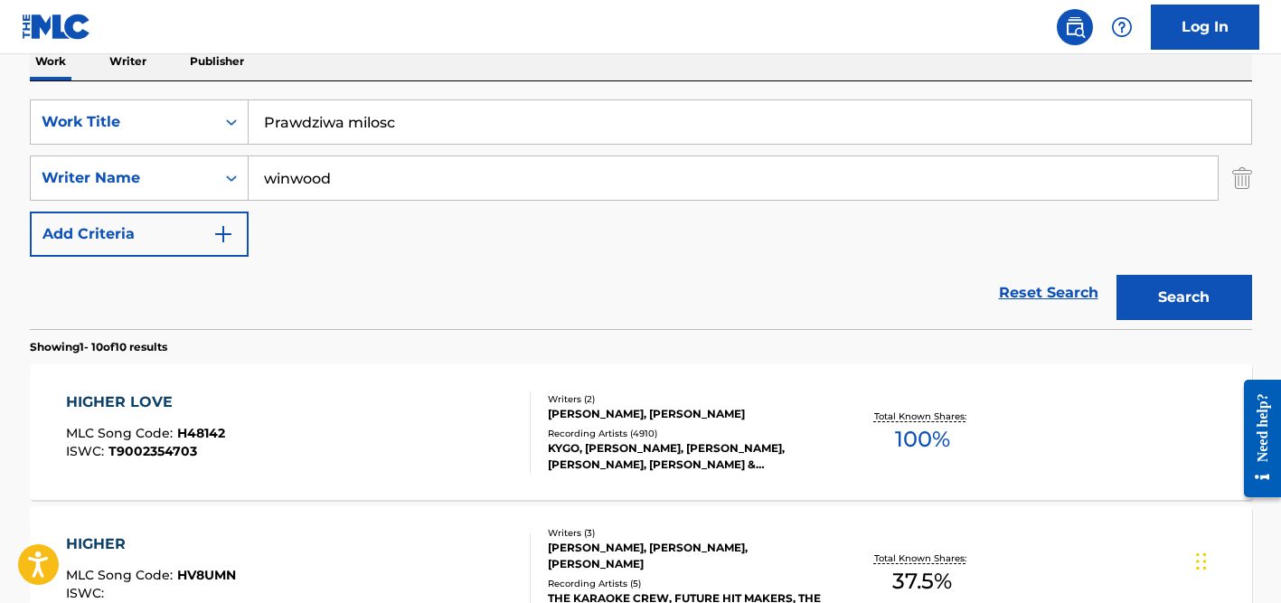
click at [466, 61] on div "Work Writer Publisher" at bounding box center [641, 61] width 1222 height 38
click at [390, 183] on input "winwood" at bounding box center [733, 177] width 969 height 43
click at [1116, 275] on button "Search" at bounding box center [1184, 297] width 136 height 45
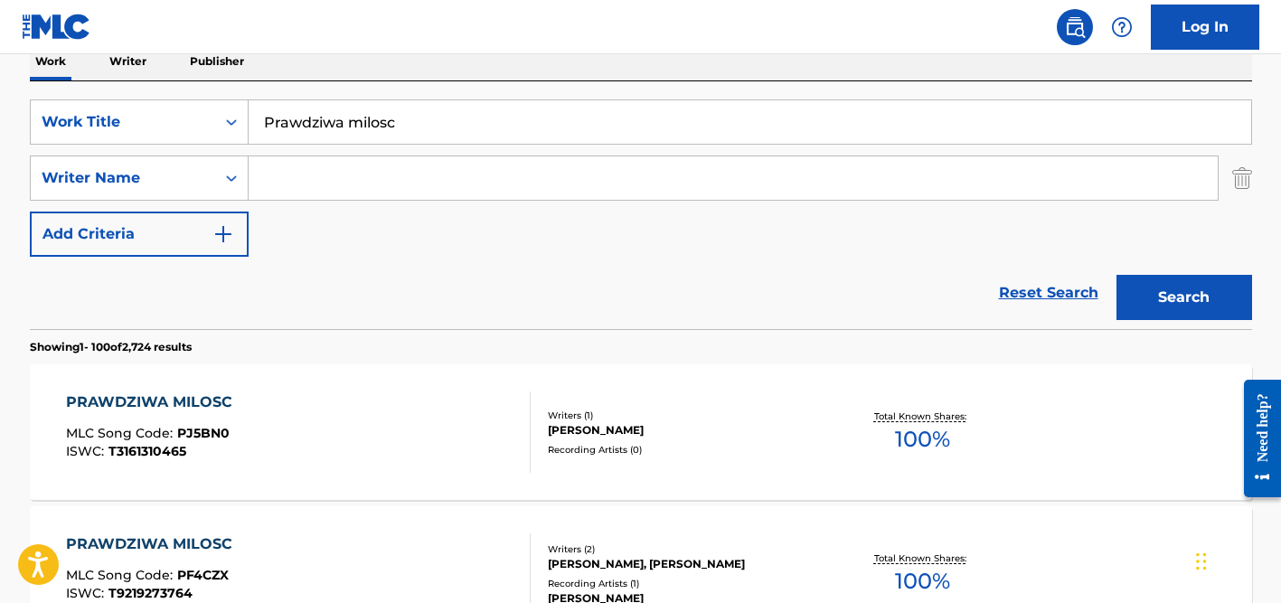
click at [434, 264] on div "Reset Search Search" at bounding box center [641, 293] width 1222 height 72
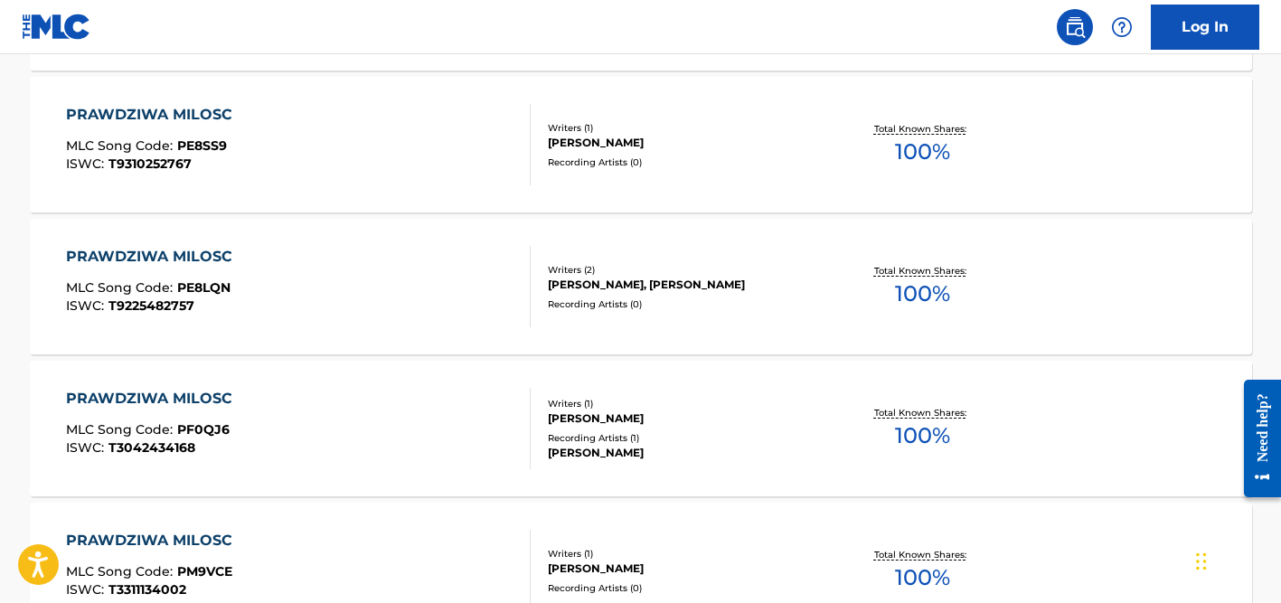
scroll to position [294, 0]
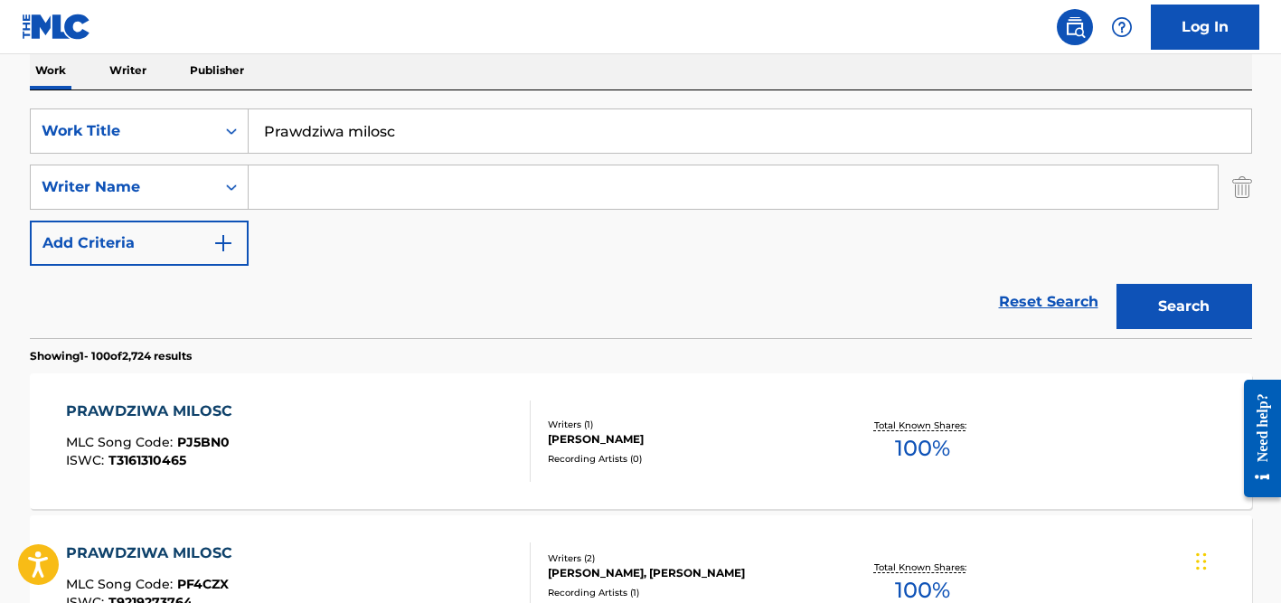
click at [358, 183] on input "Search Form" at bounding box center [733, 186] width 969 height 43
type input "[PERSON_NAME]"
click at [357, 154] on div "SearchWithCriteriad524b7eb-cd1e-4c38-b90d-7f1de2924d6c Work Title Prawdziwa mil…" at bounding box center [641, 186] width 1222 height 157
click at [357, 131] on input "Prawdziwa milosc" at bounding box center [750, 130] width 1002 height 43
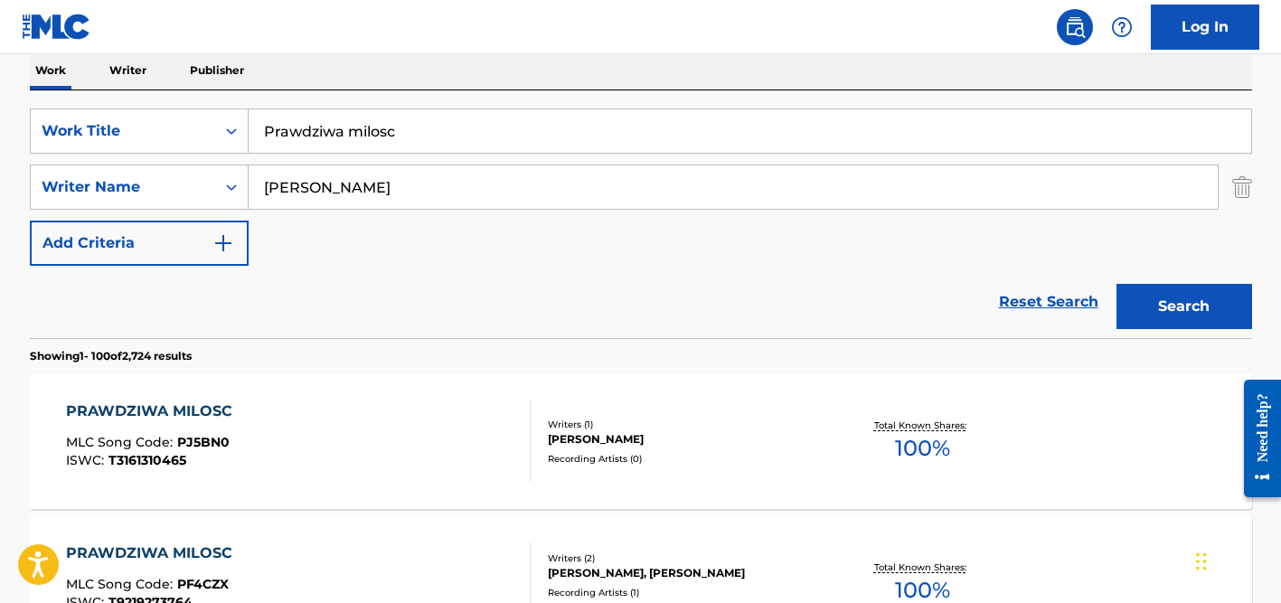
click at [357, 131] on input "Prawdziwa milosc" at bounding box center [750, 130] width 1002 height 43
paste input "Una chica está llorando"
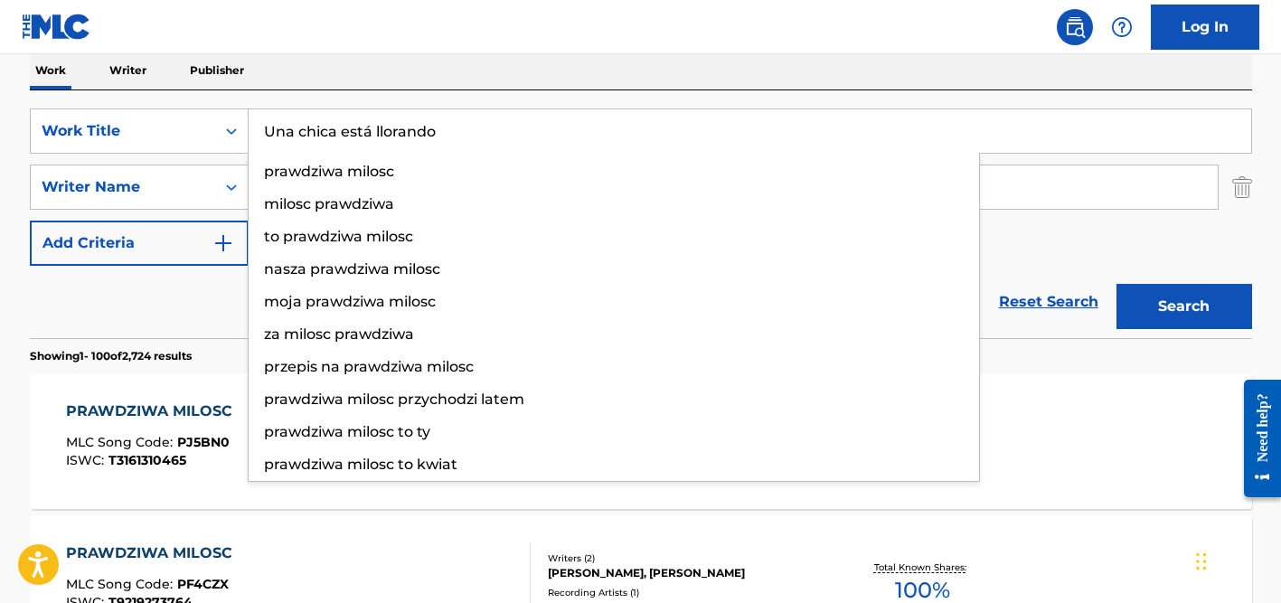
click at [368, 132] on input "Una chica está llorando" at bounding box center [750, 130] width 1002 height 43
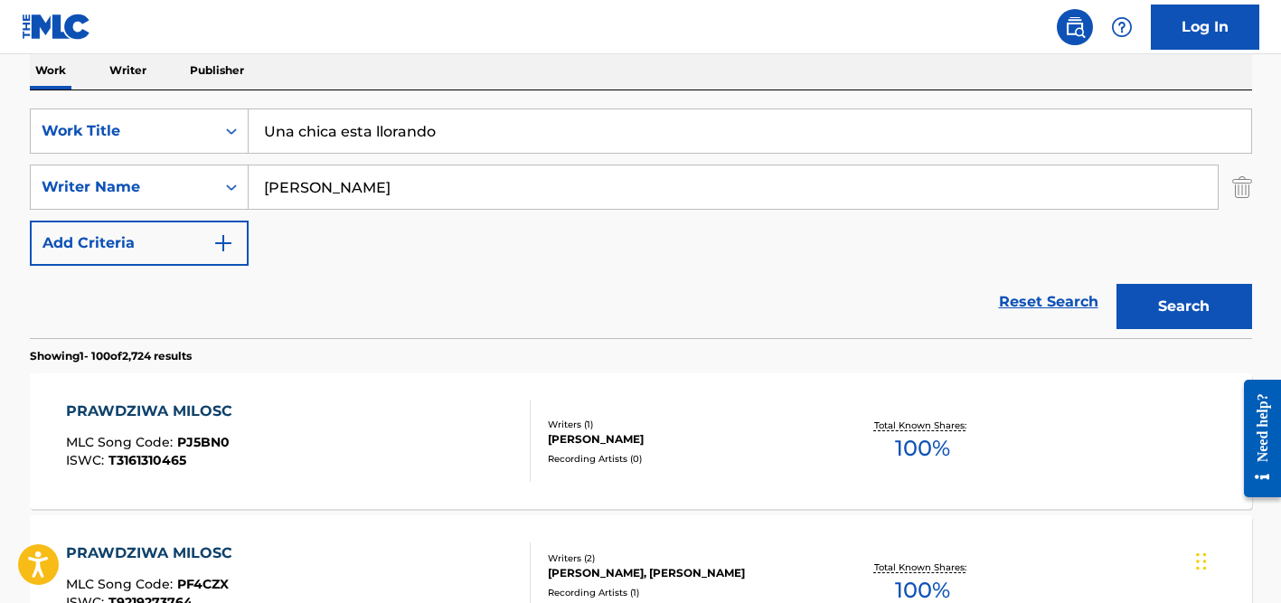
type input "Una chica esta llorando"
click at [476, 80] on div "Work Writer Publisher" at bounding box center [641, 71] width 1222 height 38
click at [469, 183] on input "[PERSON_NAME]" at bounding box center [733, 186] width 969 height 43
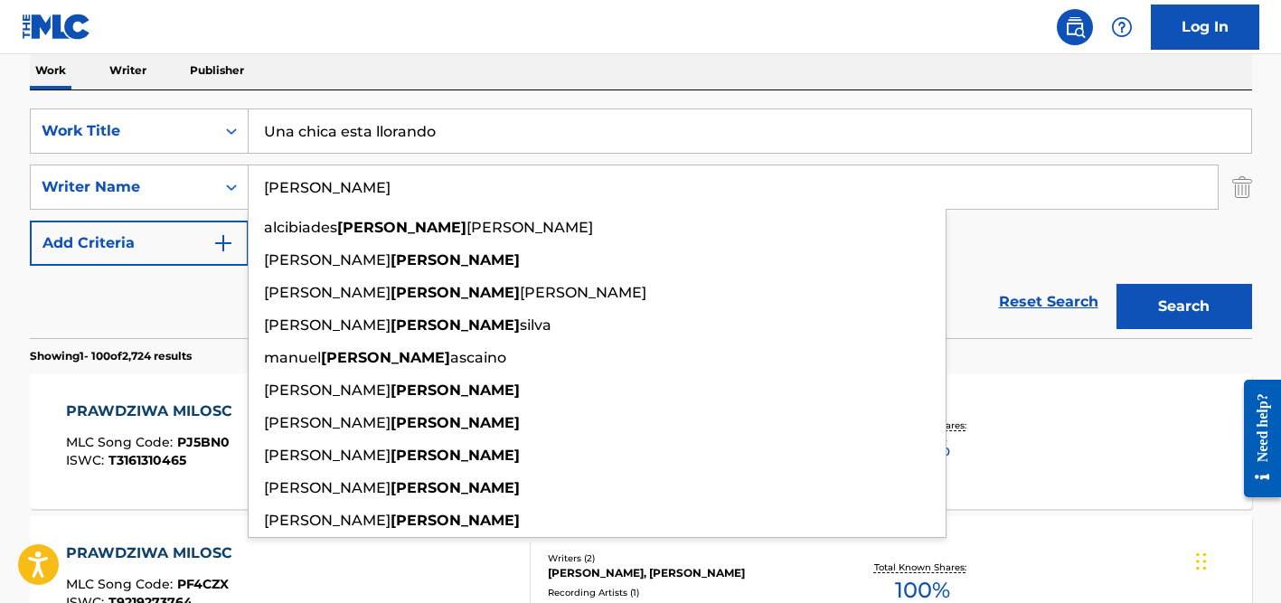
click at [1116, 284] on button "Search" at bounding box center [1184, 306] width 136 height 45
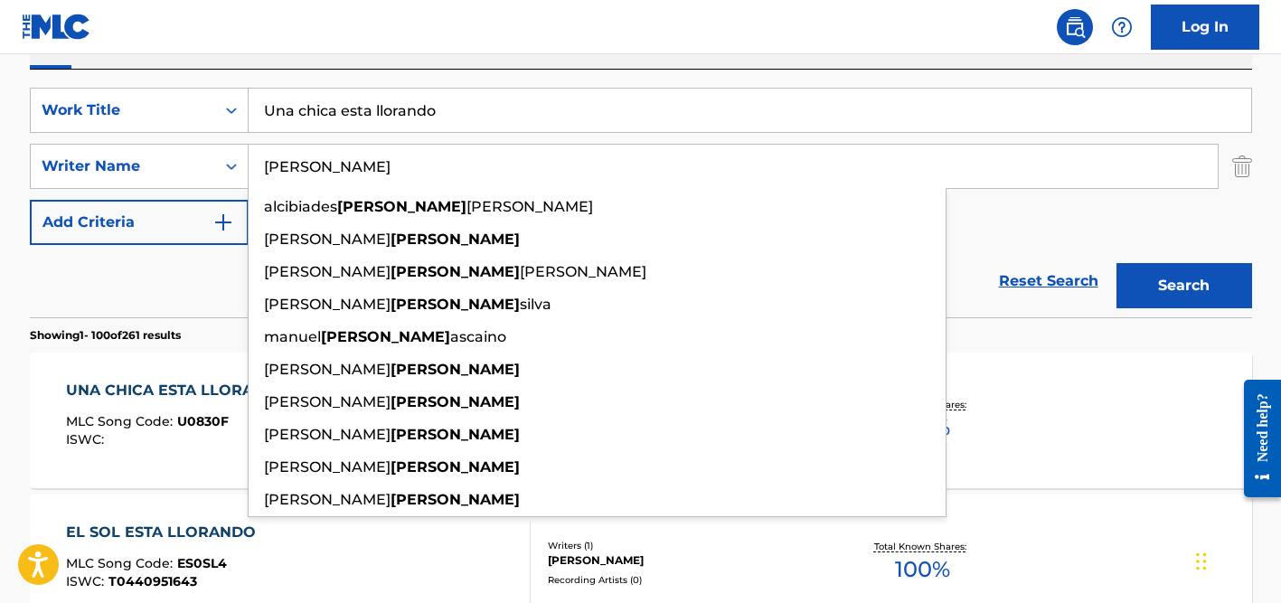
scroll to position [314, 0]
click at [201, 283] on div "Reset Search Search" at bounding box center [641, 282] width 1222 height 72
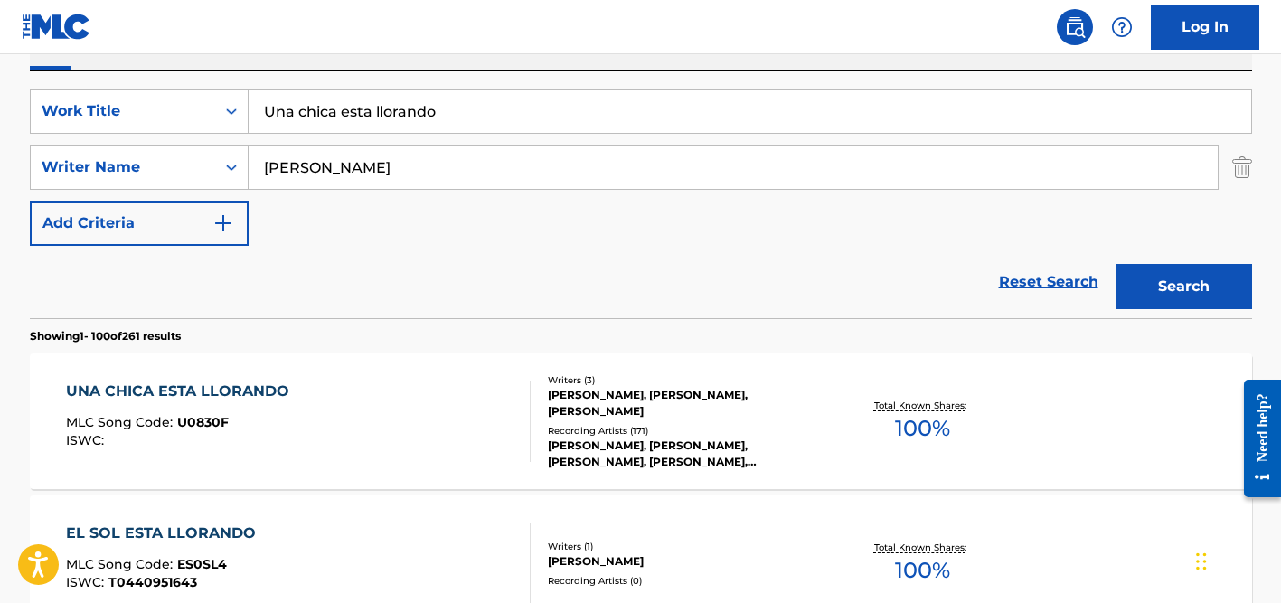
click at [374, 146] on input "[PERSON_NAME]" at bounding box center [733, 167] width 969 height 43
paste input "[PERSON_NAME]"
type input "[PERSON_NAME]"
click at [371, 108] on input "Una chica esta llorando" at bounding box center [750, 110] width 1002 height 43
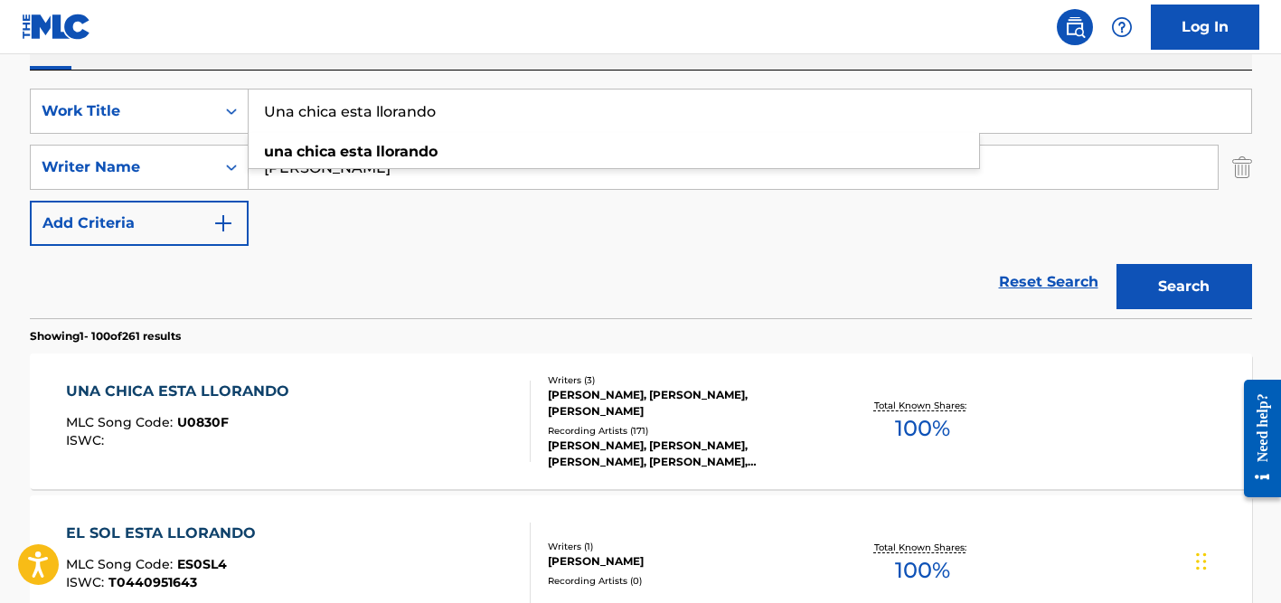
click at [371, 108] on input "Una chica esta llorando" at bounding box center [750, 110] width 1002 height 43
click at [1116, 264] on button "Search" at bounding box center [1184, 286] width 136 height 45
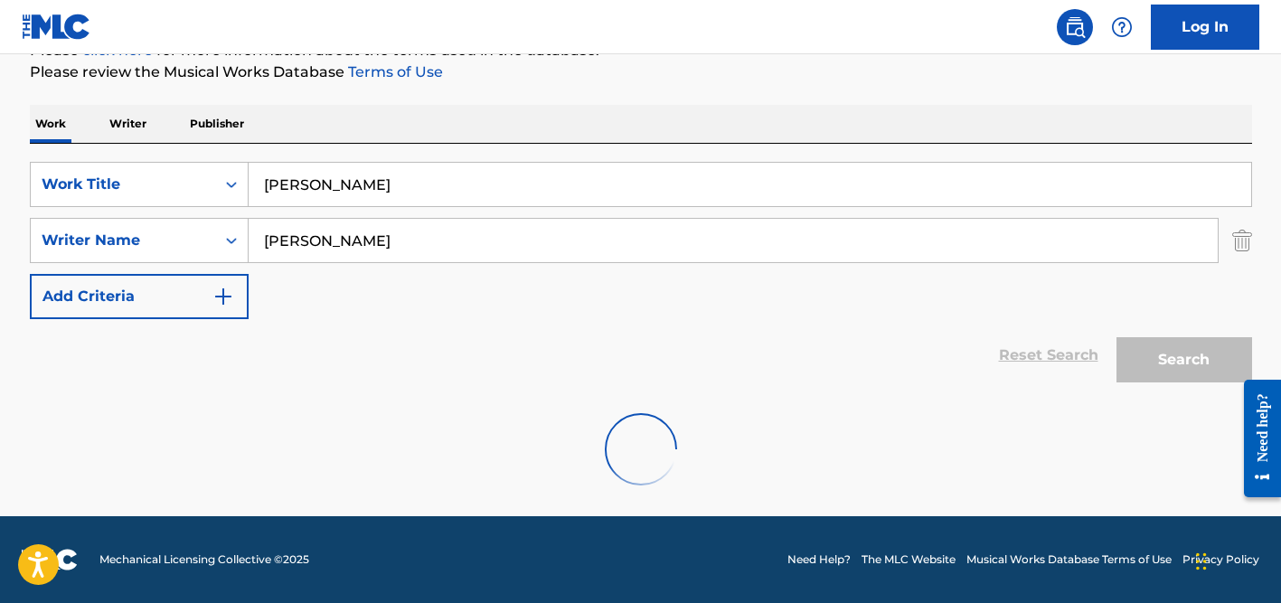
click at [577, 92] on div "The MLC Public Work Search The accuracy and completeness of The MLC's data is d…" at bounding box center [640, 183] width 1265 height 648
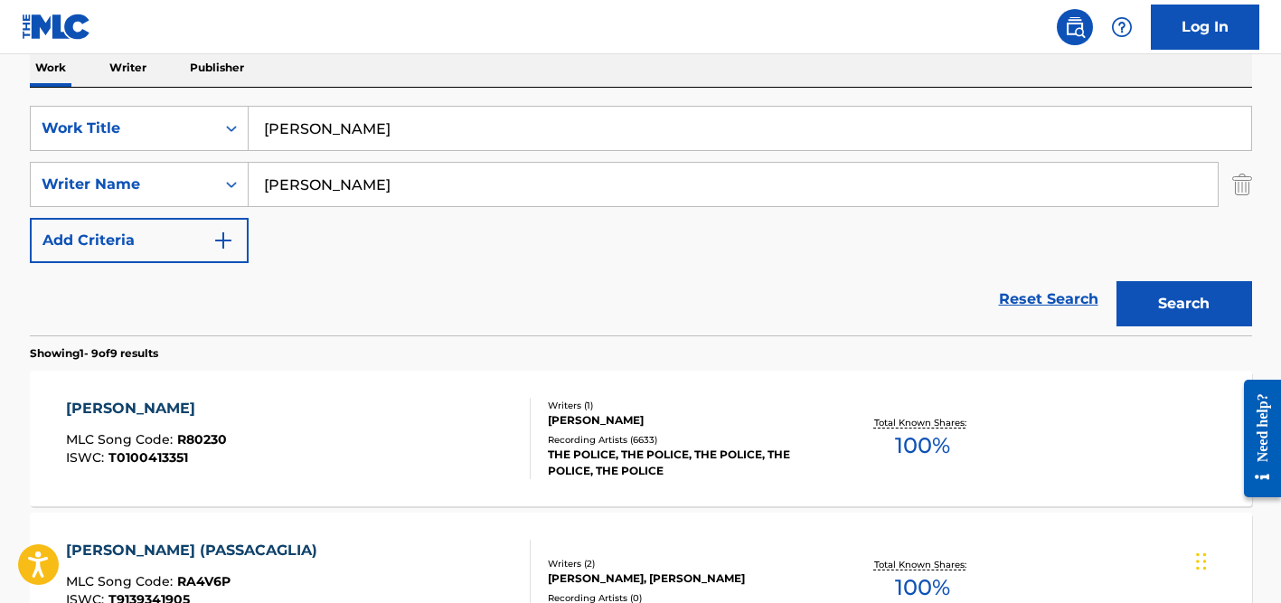
scroll to position [269, 0]
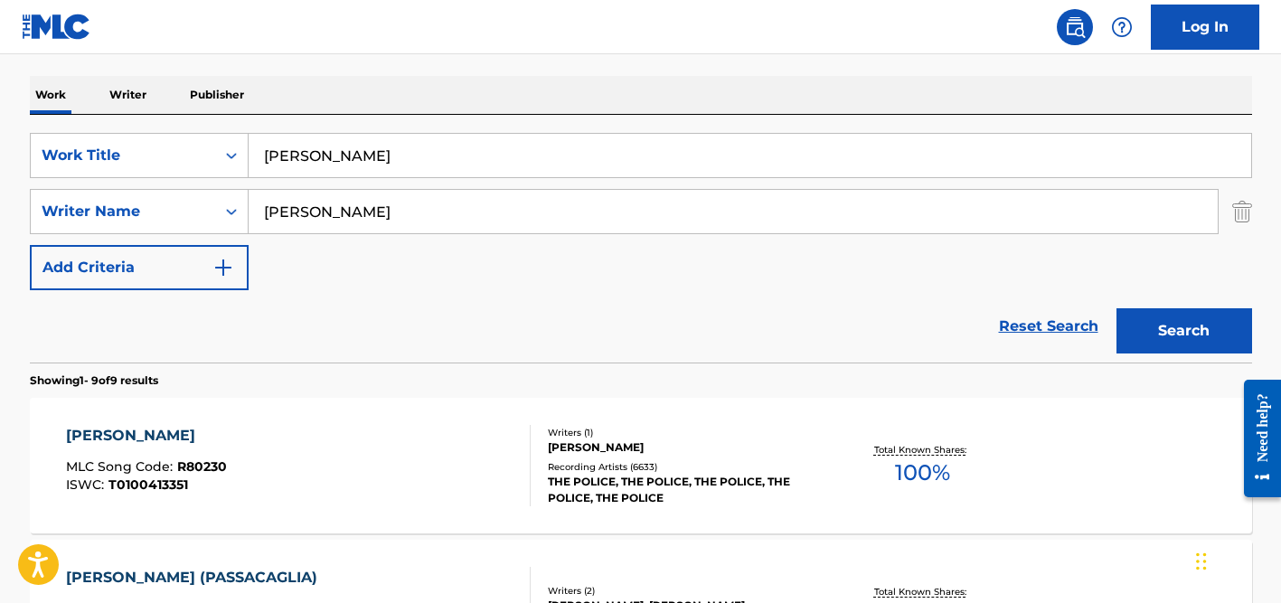
click at [378, 159] on input "[PERSON_NAME]" at bounding box center [750, 155] width 1002 height 43
paste input "Ik Kudi"
type input "Ik Kudi"
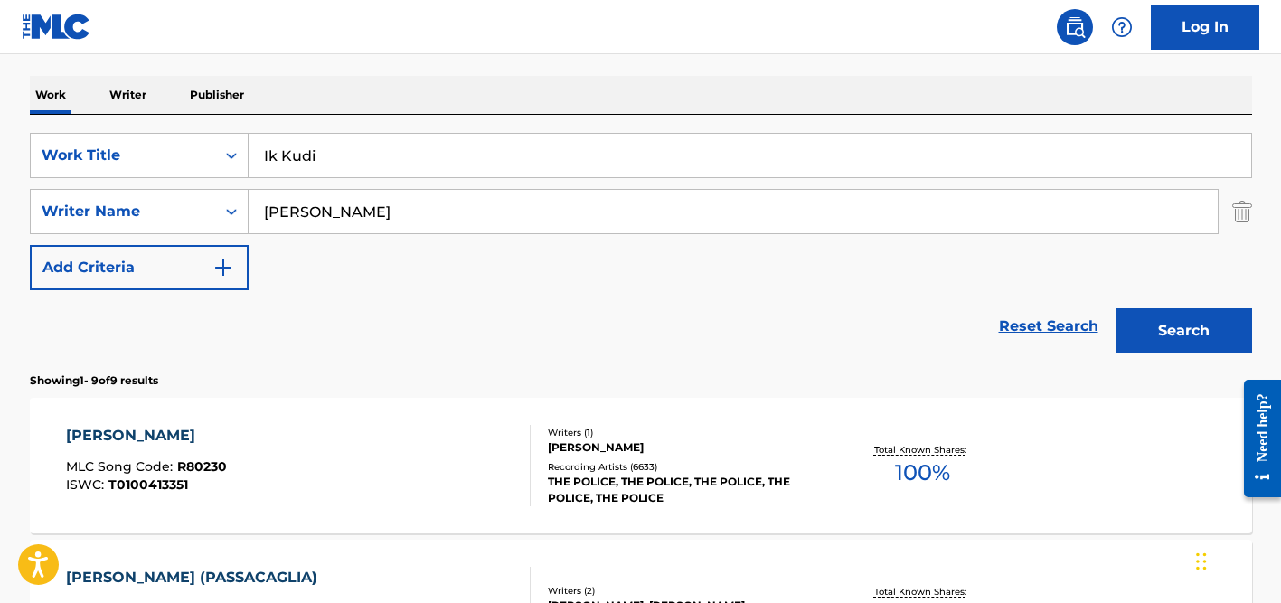
click at [413, 98] on div "Work Writer Publisher" at bounding box center [641, 95] width 1222 height 38
click at [374, 203] on input "[PERSON_NAME]" at bounding box center [733, 211] width 969 height 43
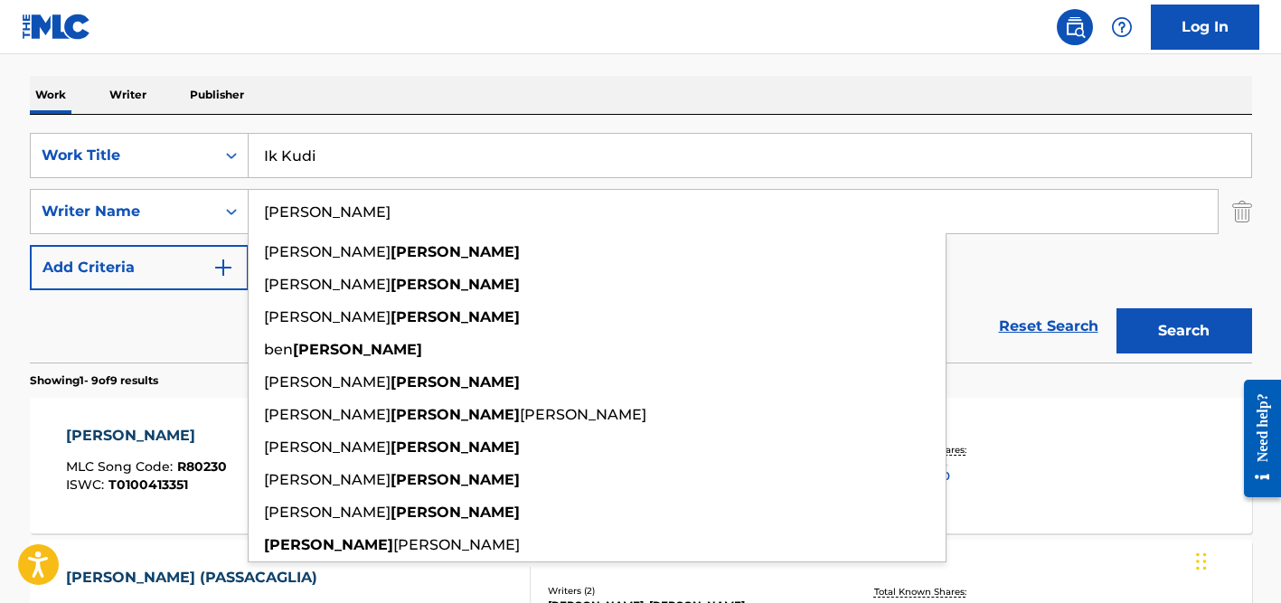
click at [374, 203] on input "[PERSON_NAME]" at bounding box center [733, 211] width 969 height 43
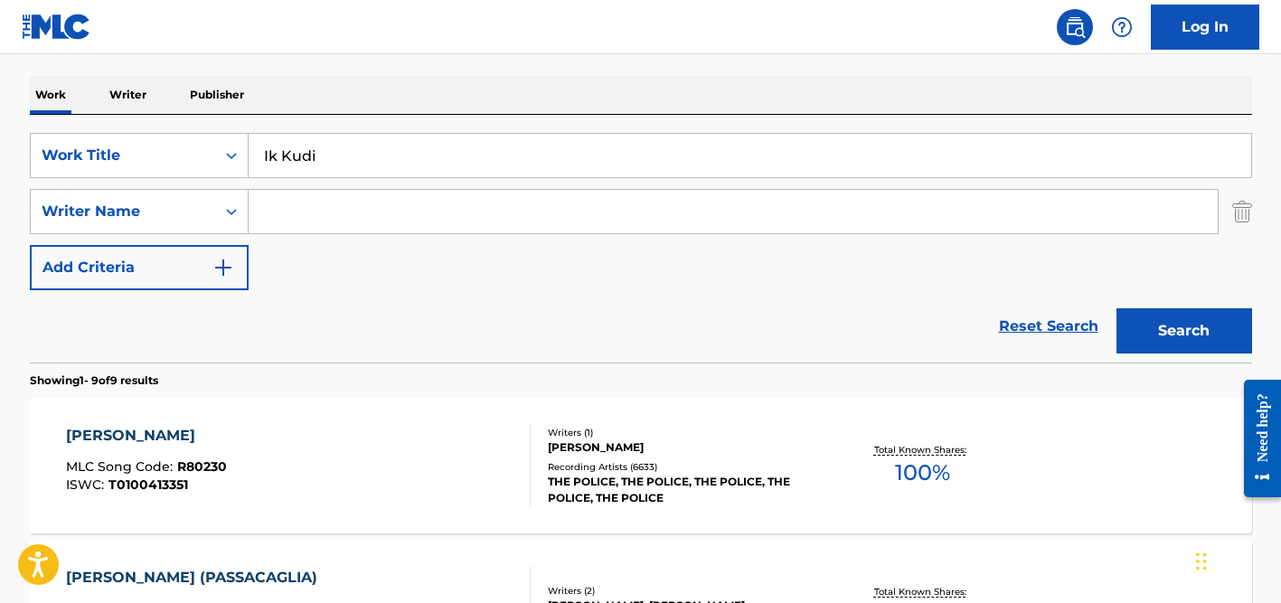
click at [1116, 308] on button "Search" at bounding box center [1184, 330] width 136 height 45
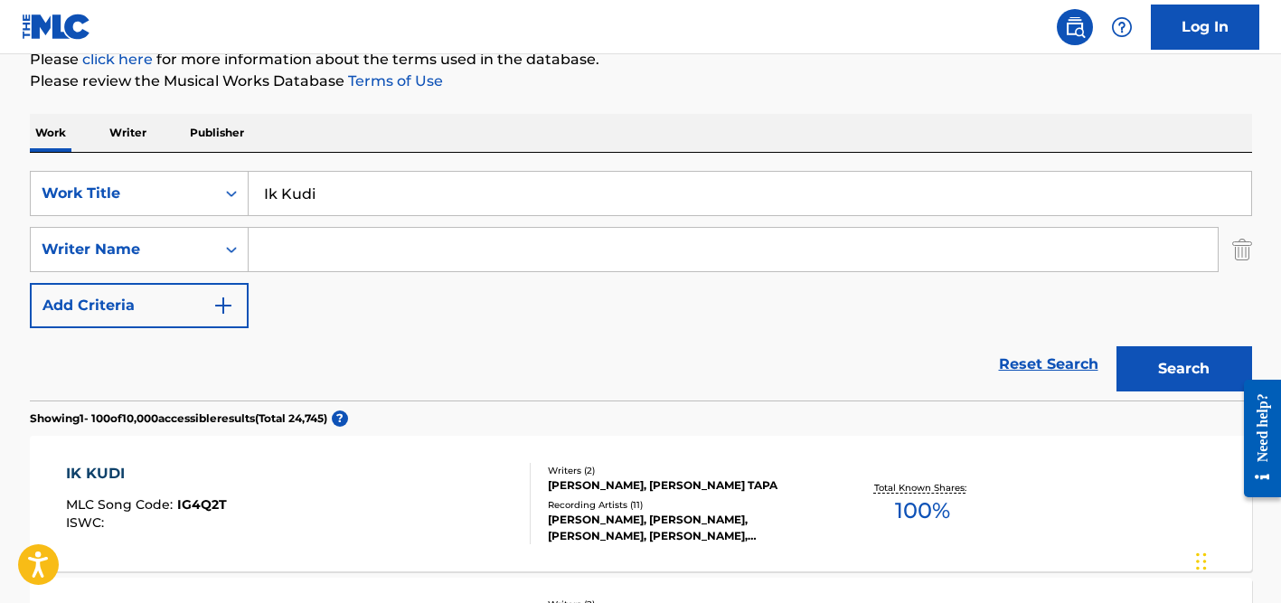
scroll to position [140, 0]
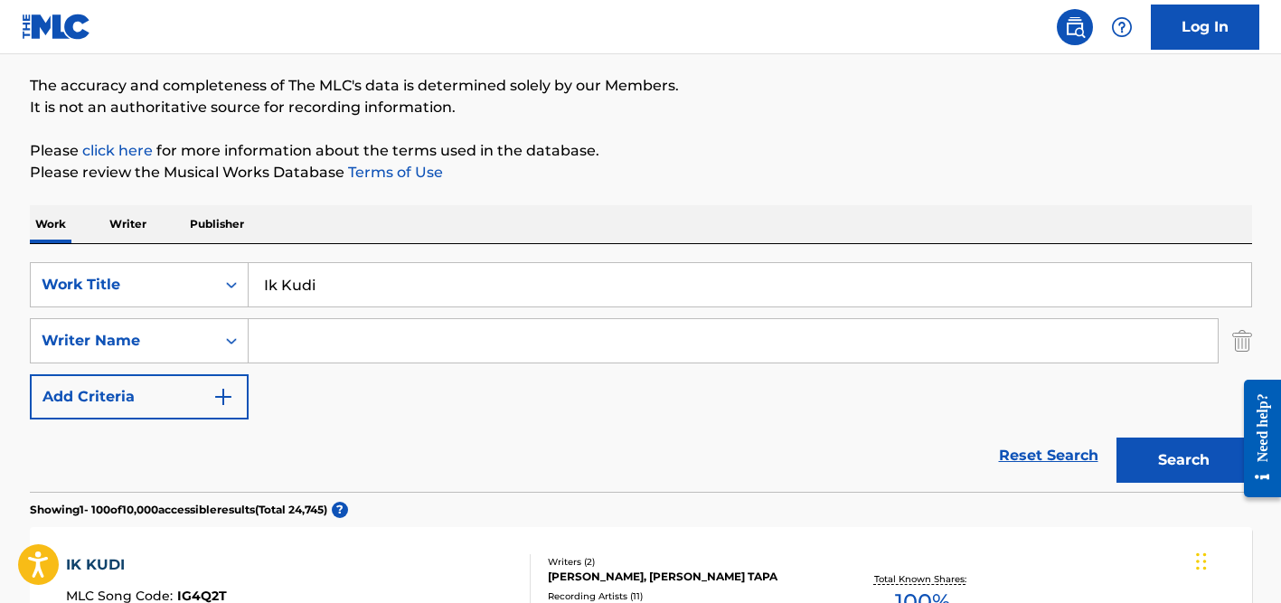
click at [316, 271] on input "Ik Kudi" at bounding box center [750, 284] width 1002 height 43
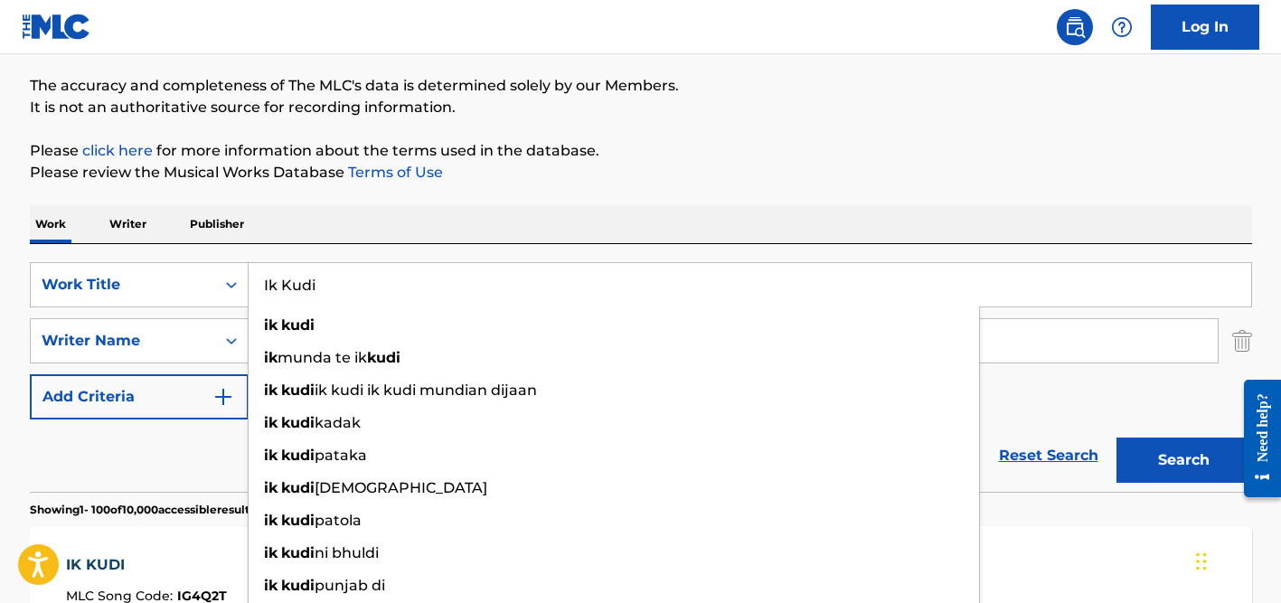
click at [316, 271] on input "Ik Kudi" at bounding box center [750, 284] width 1002 height 43
paste input "POR SUS BESOS"
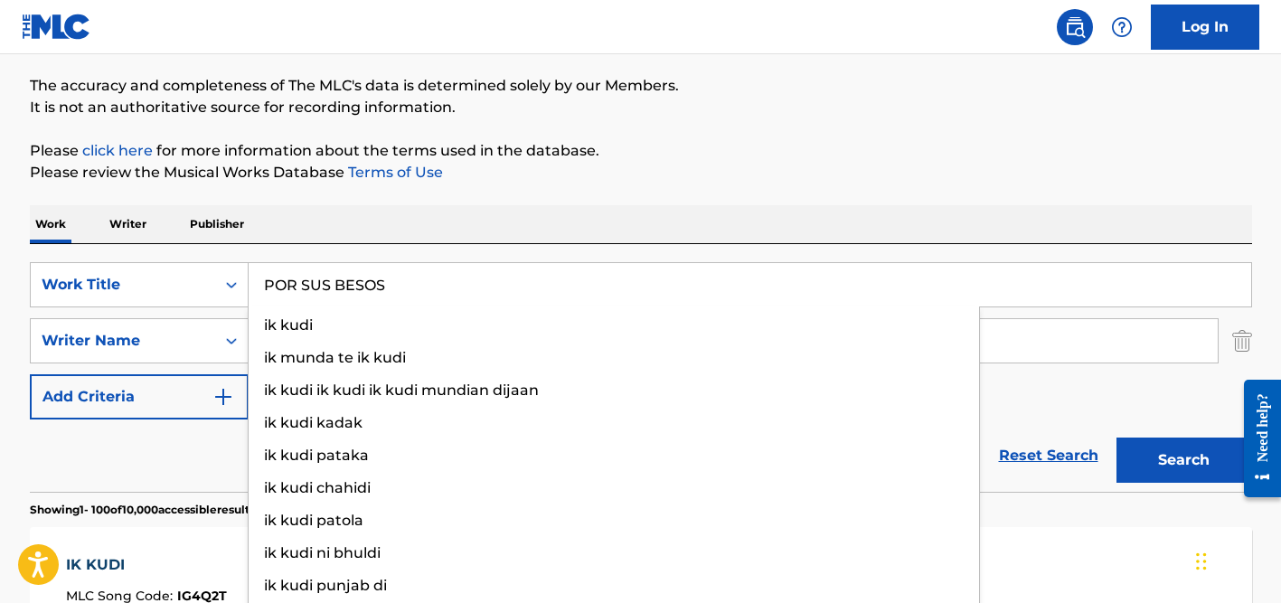
click at [1116, 437] on button "Search" at bounding box center [1184, 459] width 136 height 45
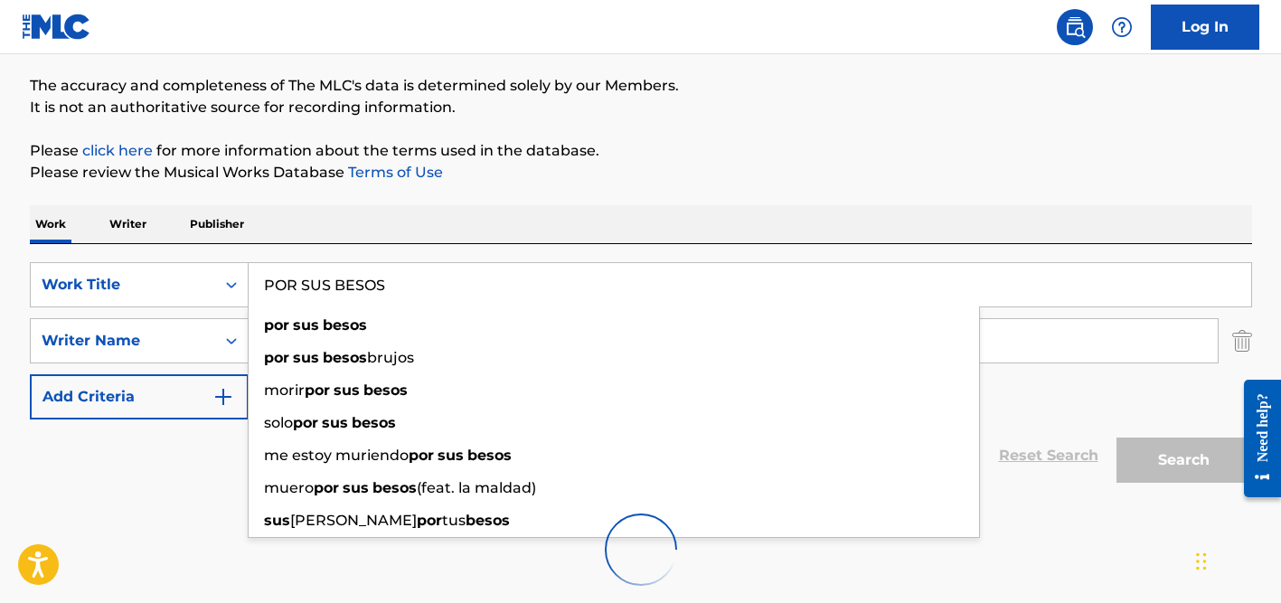
click at [615, 205] on div "Work Writer Publisher" at bounding box center [641, 224] width 1222 height 38
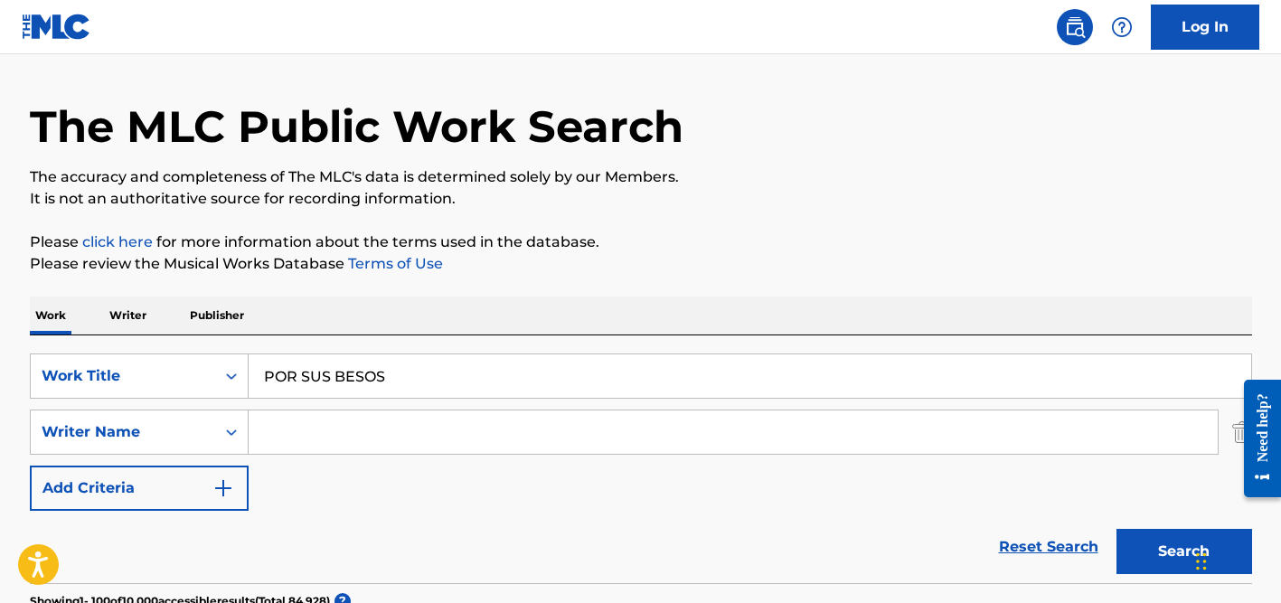
scroll to position [0, 0]
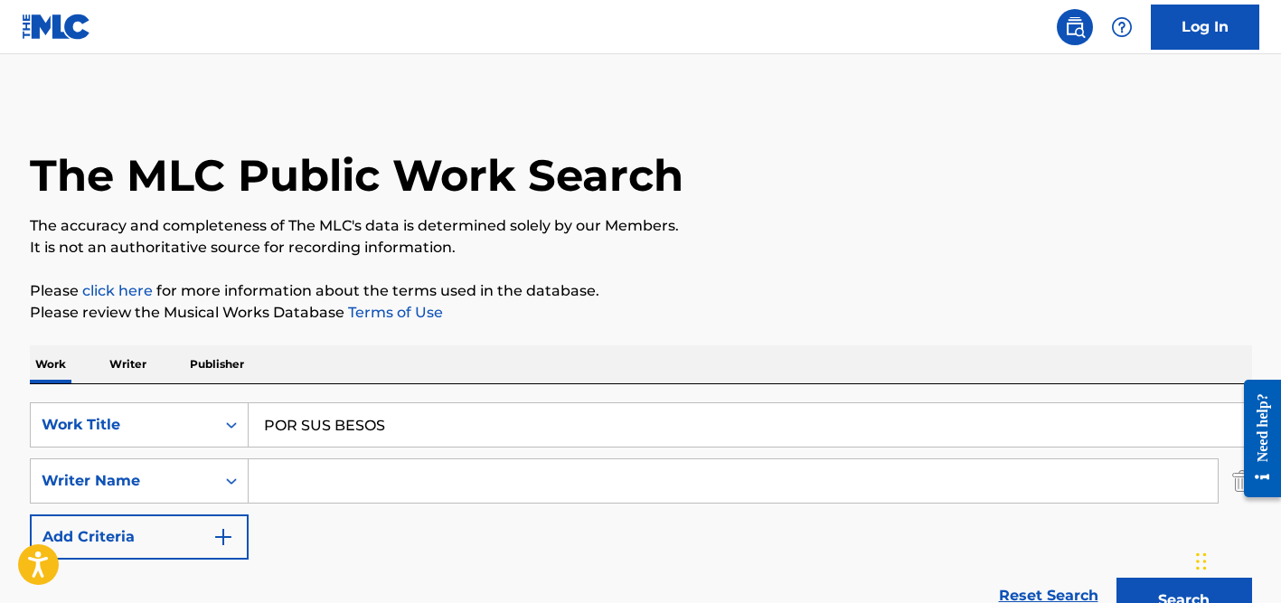
click at [324, 426] on input "POR SUS BESOS" at bounding box center [750, 424] width 1002 height 43
paste input "Fazenda Abandonada"
type input "Fazenda Abandonada"
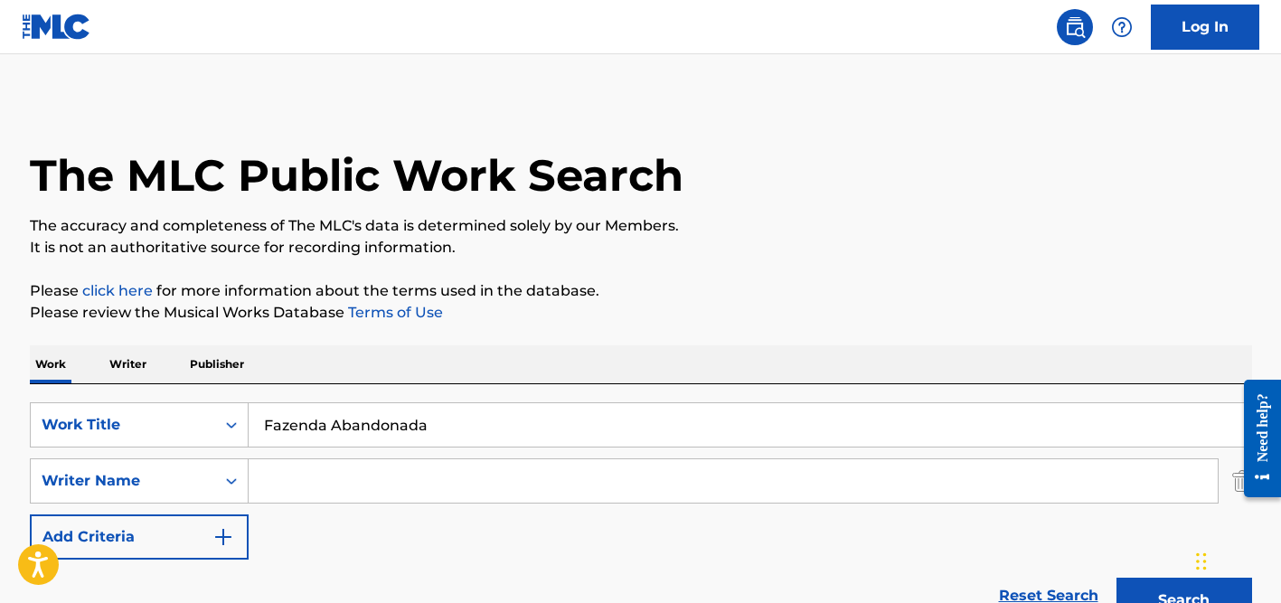
click at [1116, 578] on button "Search" at bounding box center [1184, 600] width 136 height 45
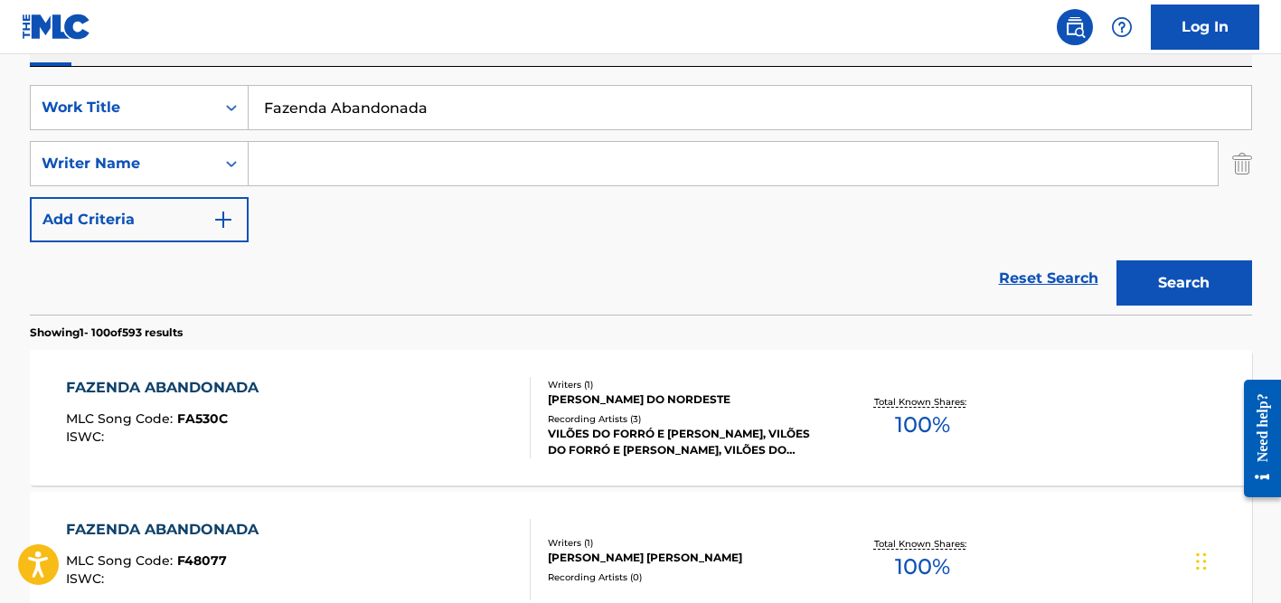
scroll to position [362, 0]
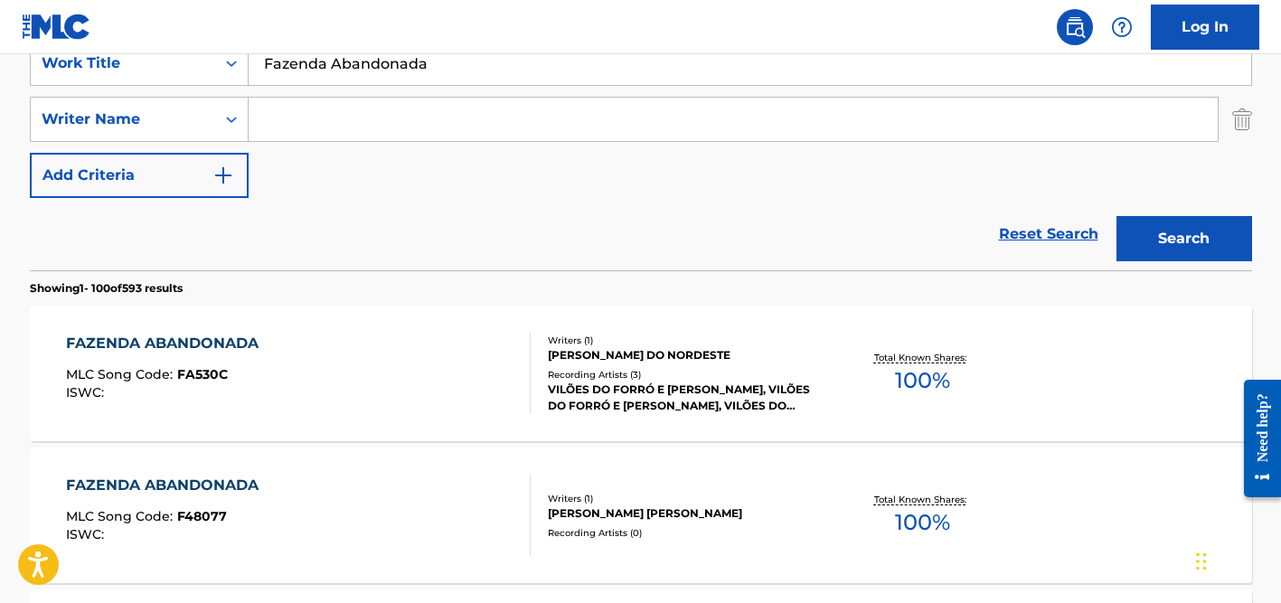
click at [457, 190] on div "SearchWithCriteriad524b7eb-cd1e-4c38-b90d-7f1de2924d6c Work Title Fazenda Aband…" at bounding box center [641, 119] width 1222 height 157
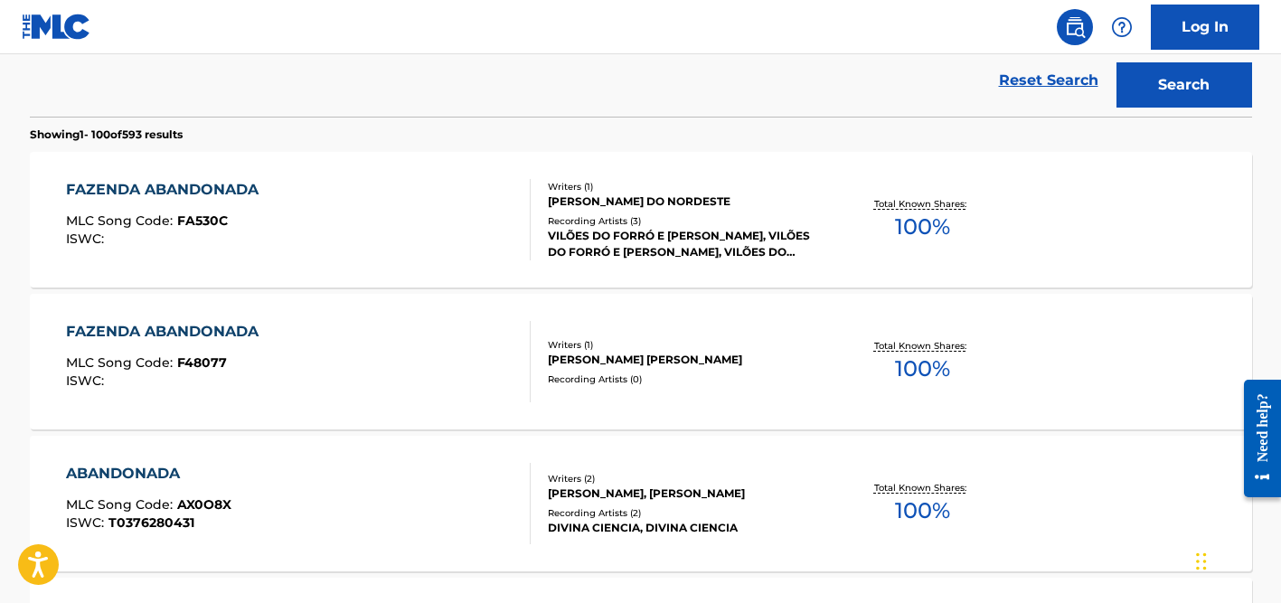
scroll to position [625, 0]
